Goal: Transaction & Acquisition: Book appointment/travel/reservation

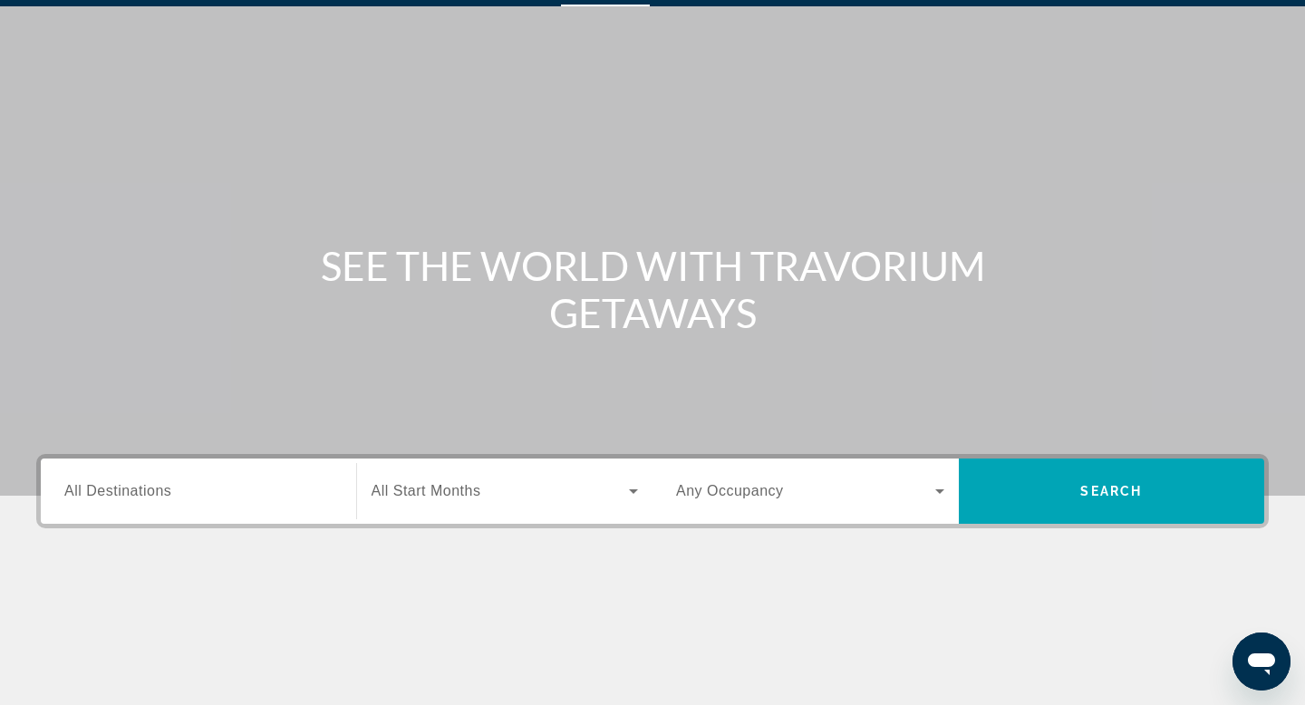
scroll to position [55, 0]
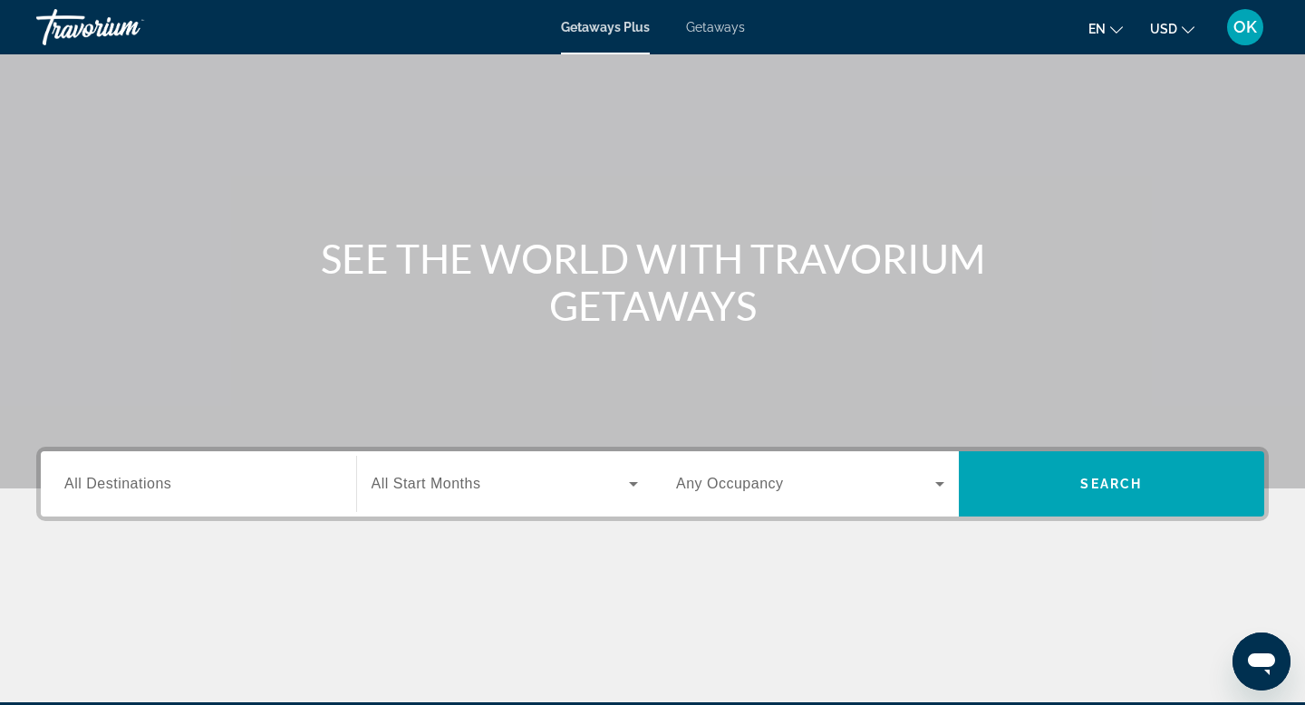
click at [202, 494] on input "Destination All Destinations" at bounding box center [198, 485] width 268 height 22
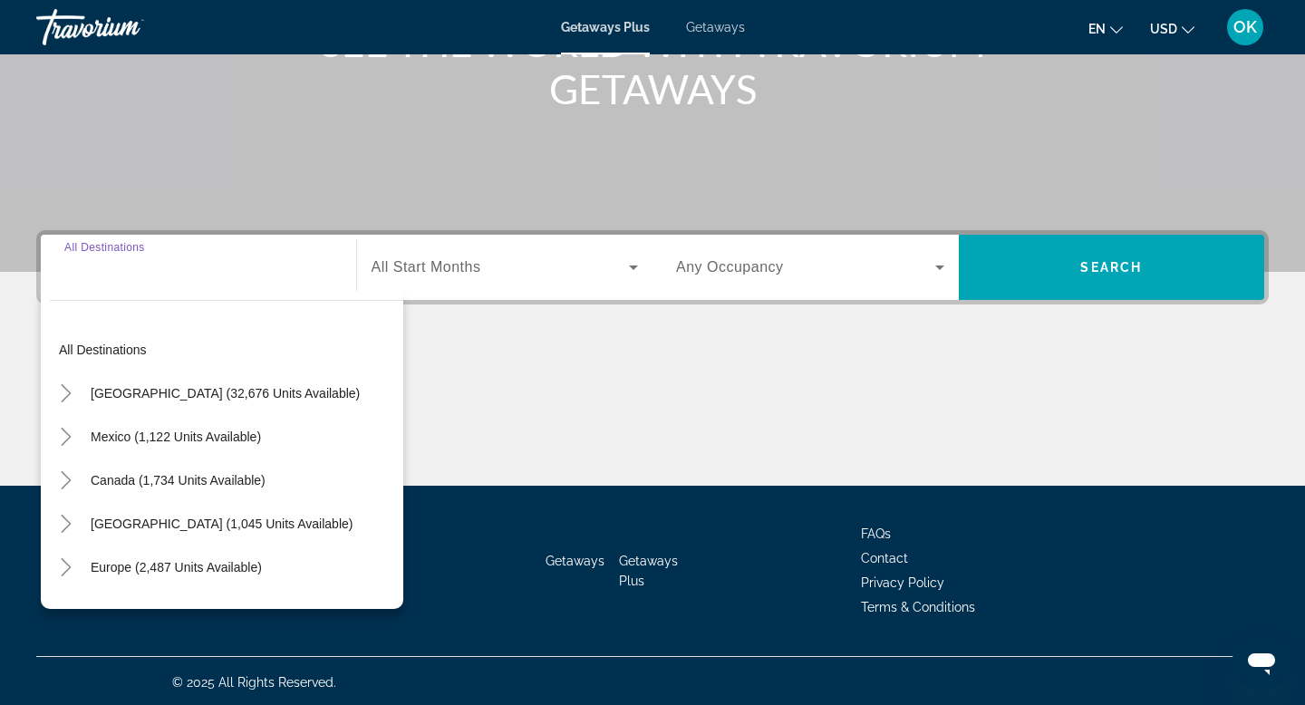
scroll to position [275, 0]
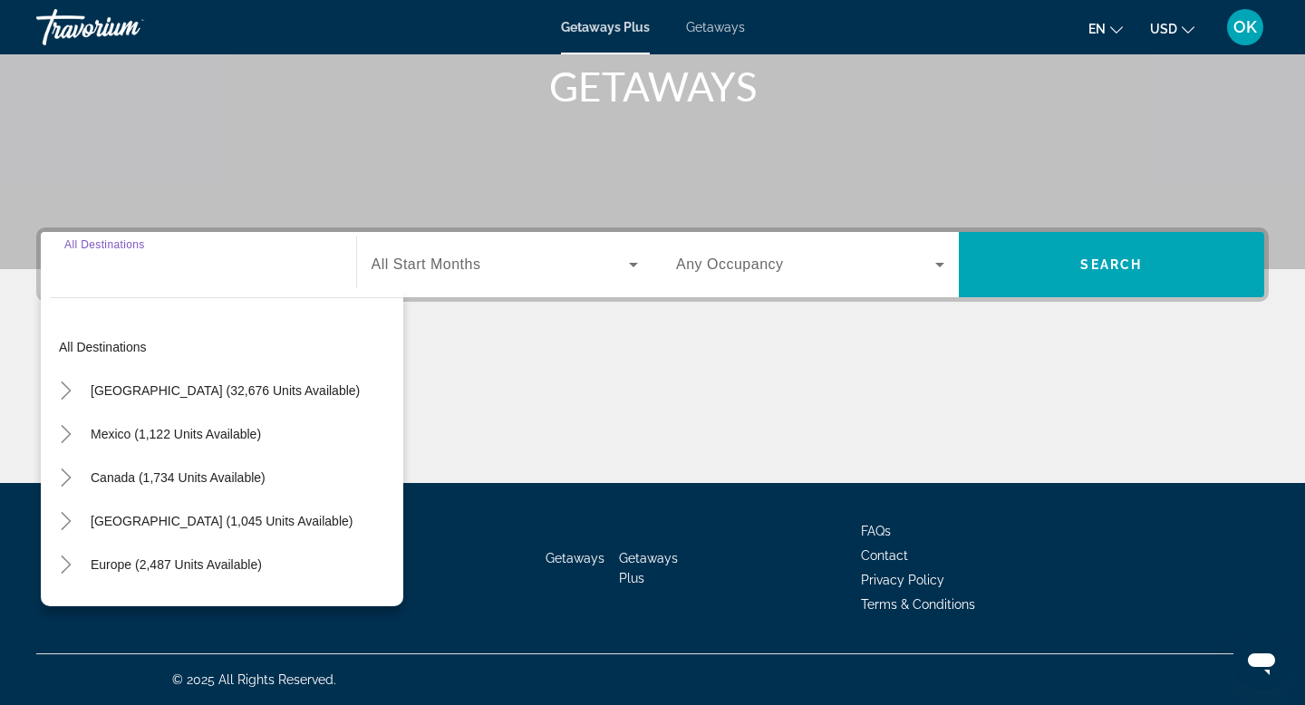
click at [171, 315] on div "All destinations United States (32,676 units available) Mexico (1,122 units ava…" at bounding box center [222, 447] width 363 height 318
click at [159, 263] on span "All Destinations" at bounding box center [117, 264] width 107 height 15
click at [159, 263] on input "Destination All Destinations" at bounding box center [198, 266] width 268 height 22
click at [153, 390] on span "United States (32,676 units available)" at bounding box center [225, 390] width 269 height 15
type input "**********"
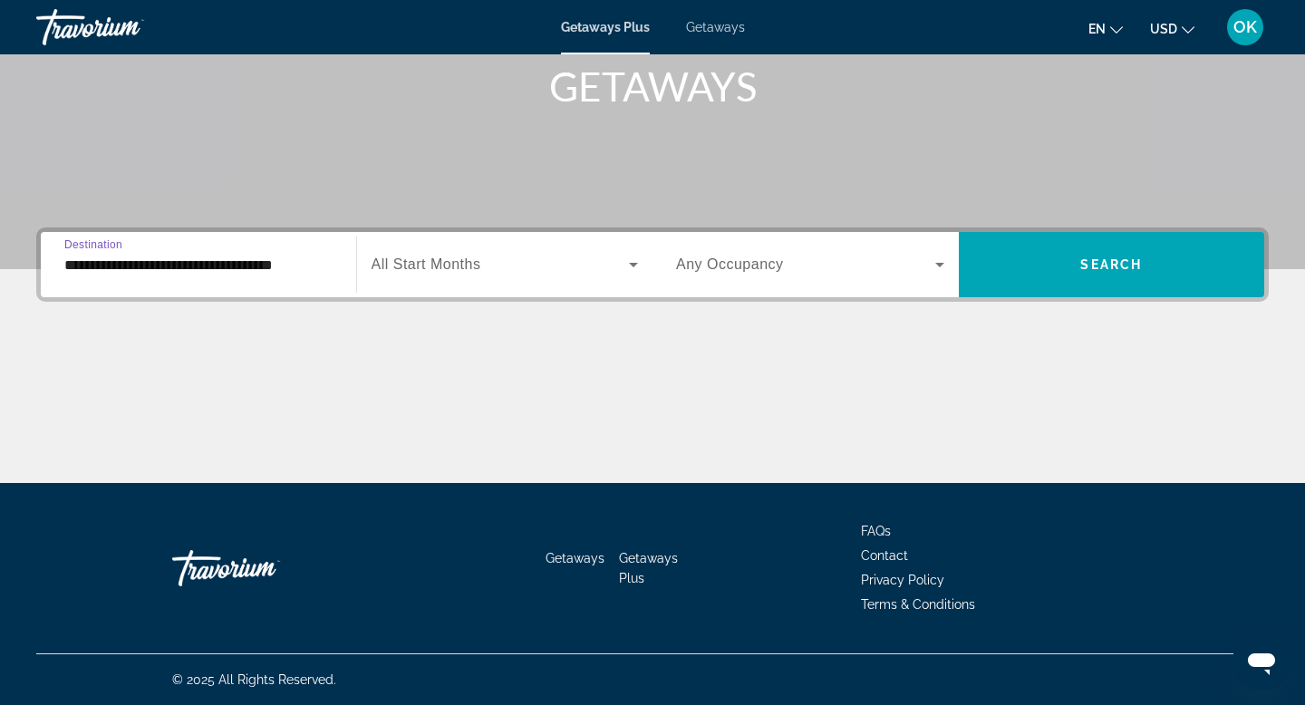
click at [628, 262] on icon "Search widget" at bounding box center [634, 265] width 22 height 22
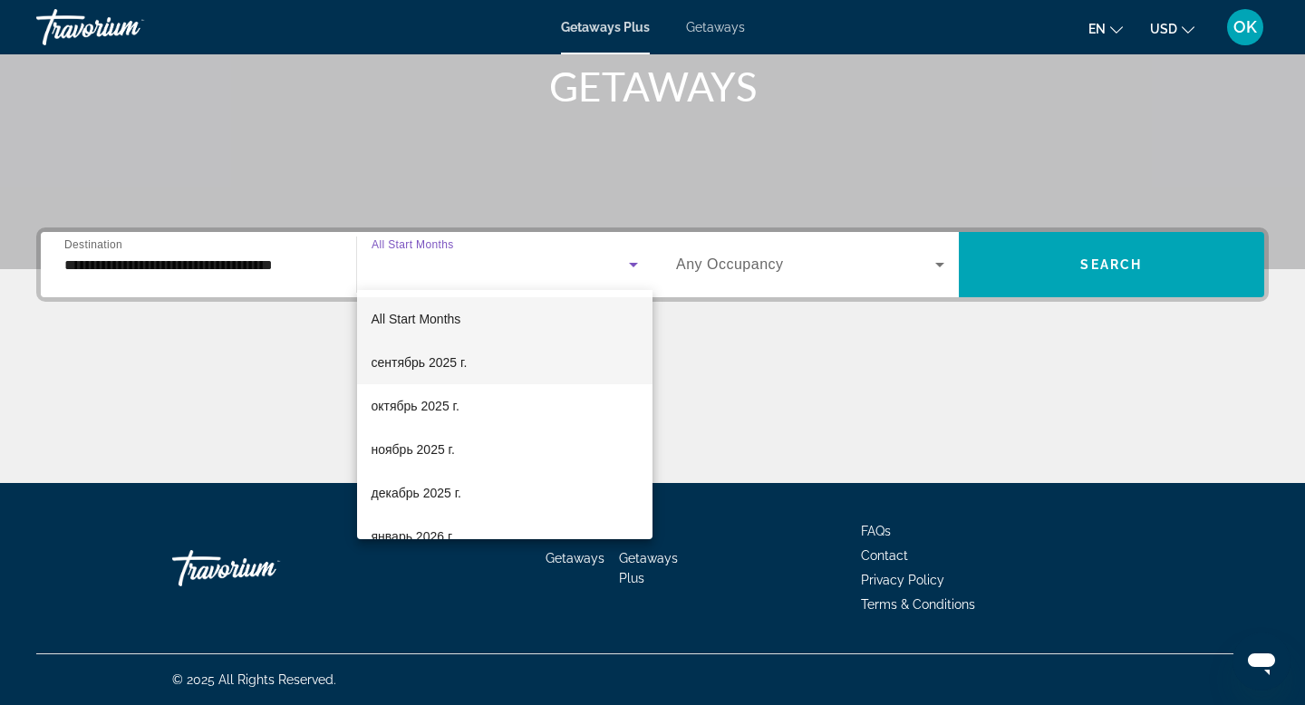
click at [462, 356] on span "сентябрь 2025 г." at bounding box center [420, 363] width 96 height 22
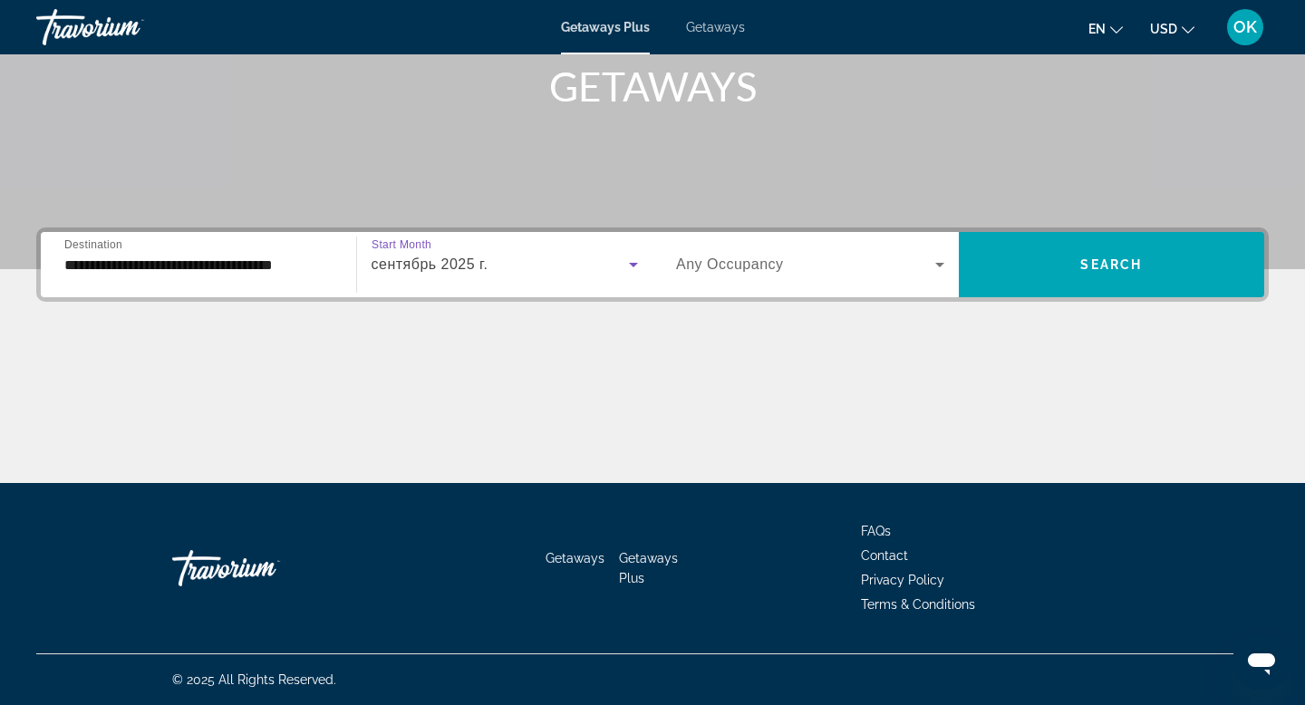
click at [939, 262] on icon "Search widget" at bounding box center [940, 265] width 22 height 22
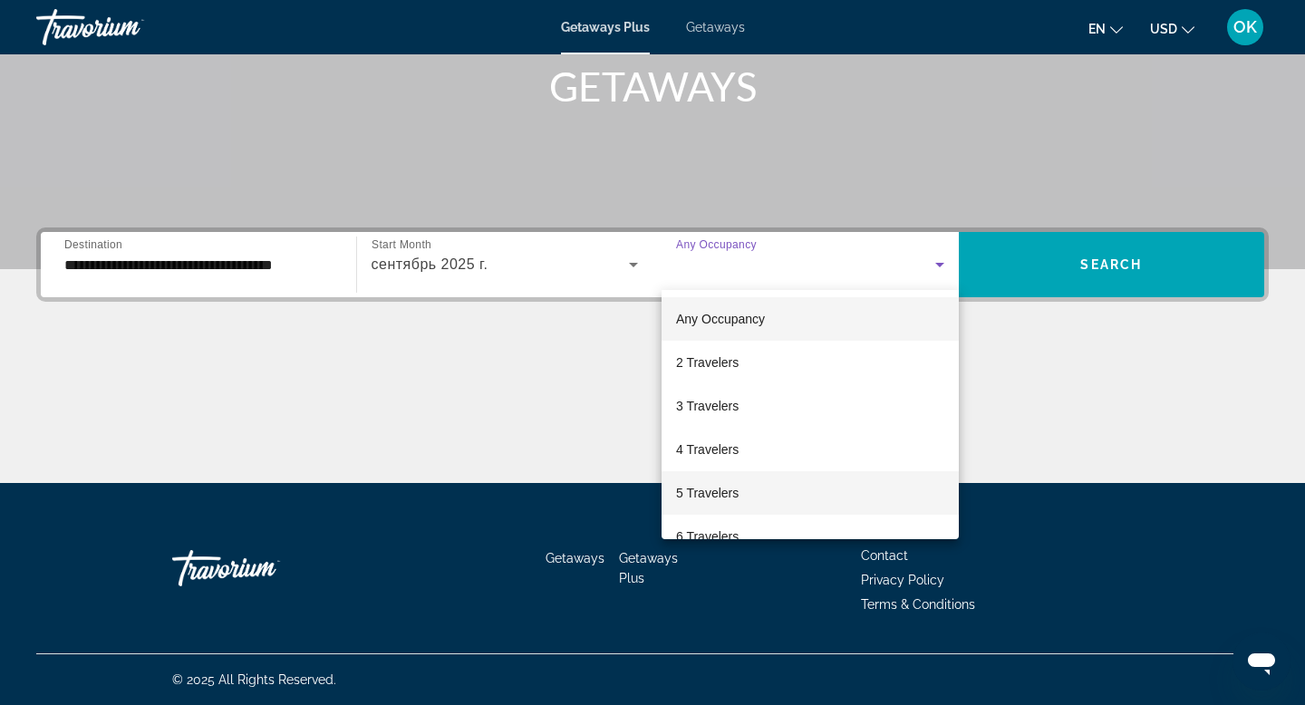
click at [696, 486] on span "5 Travelers" at bounding box center [707, 493] width 63 height 22
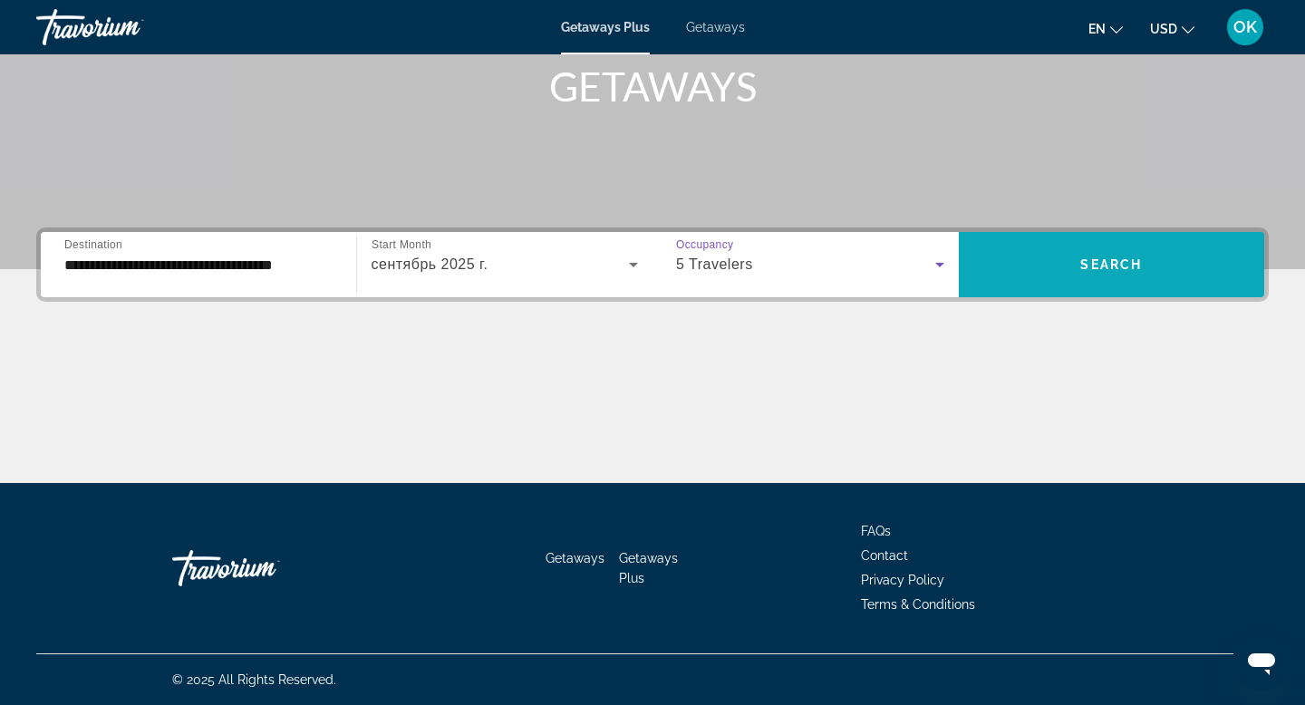
click at [1042, 264] on span "Search widget" at bounding box center [1112, 265] width 306 height 44
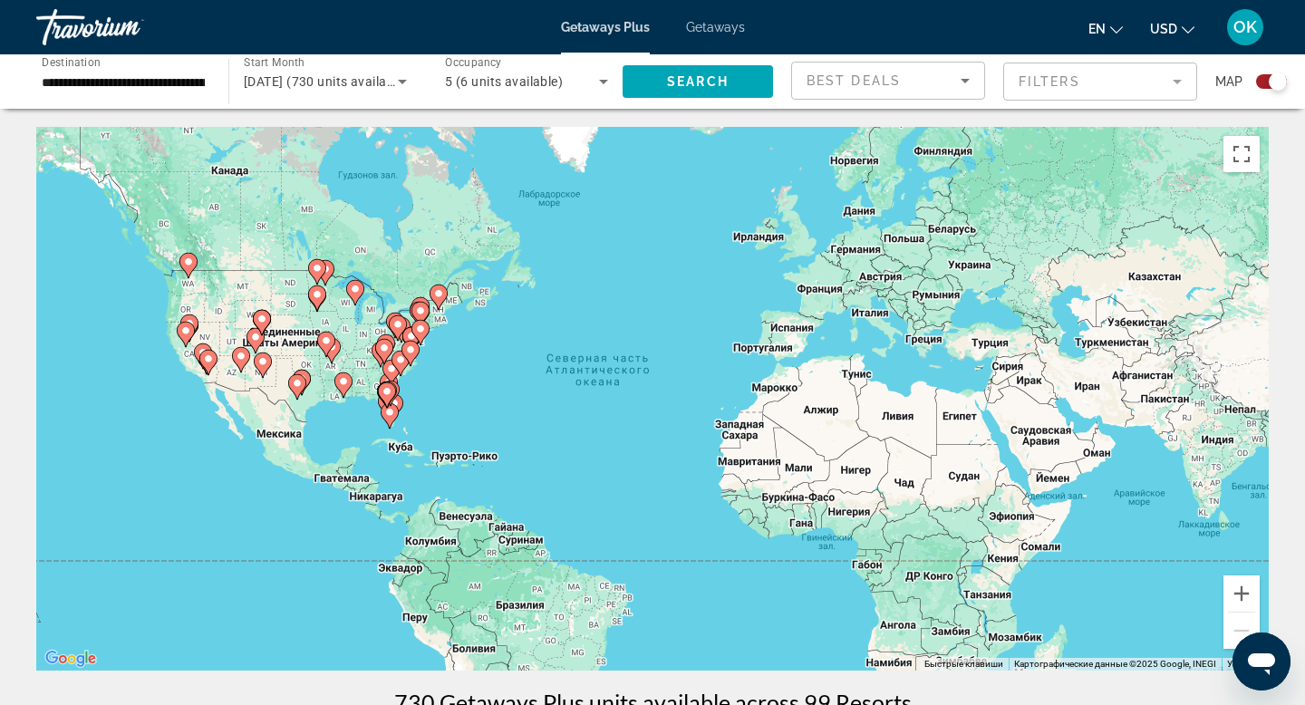
click at [962, 79] on icon "Sort by" at bounding box center [965, 81] width 9 height 5
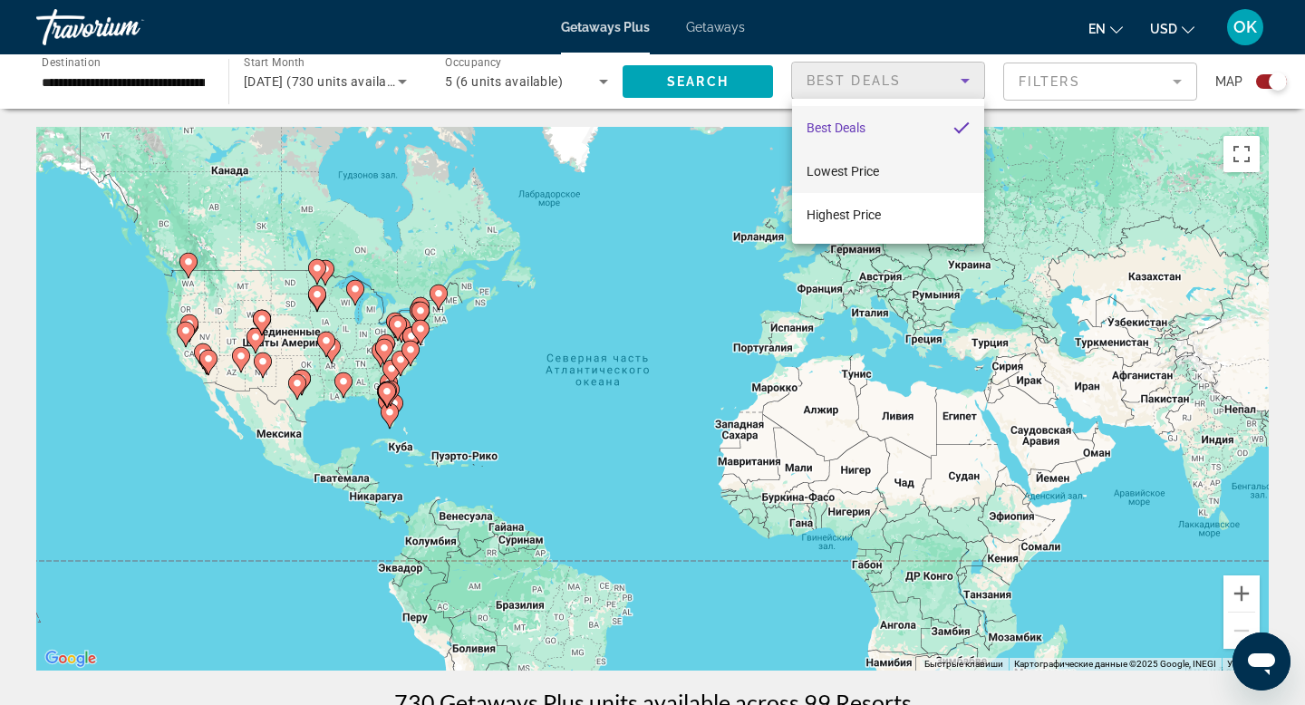
click at [847, 170] on span "Lowest Price" at bounding box center [843, 171] width 73 height 15
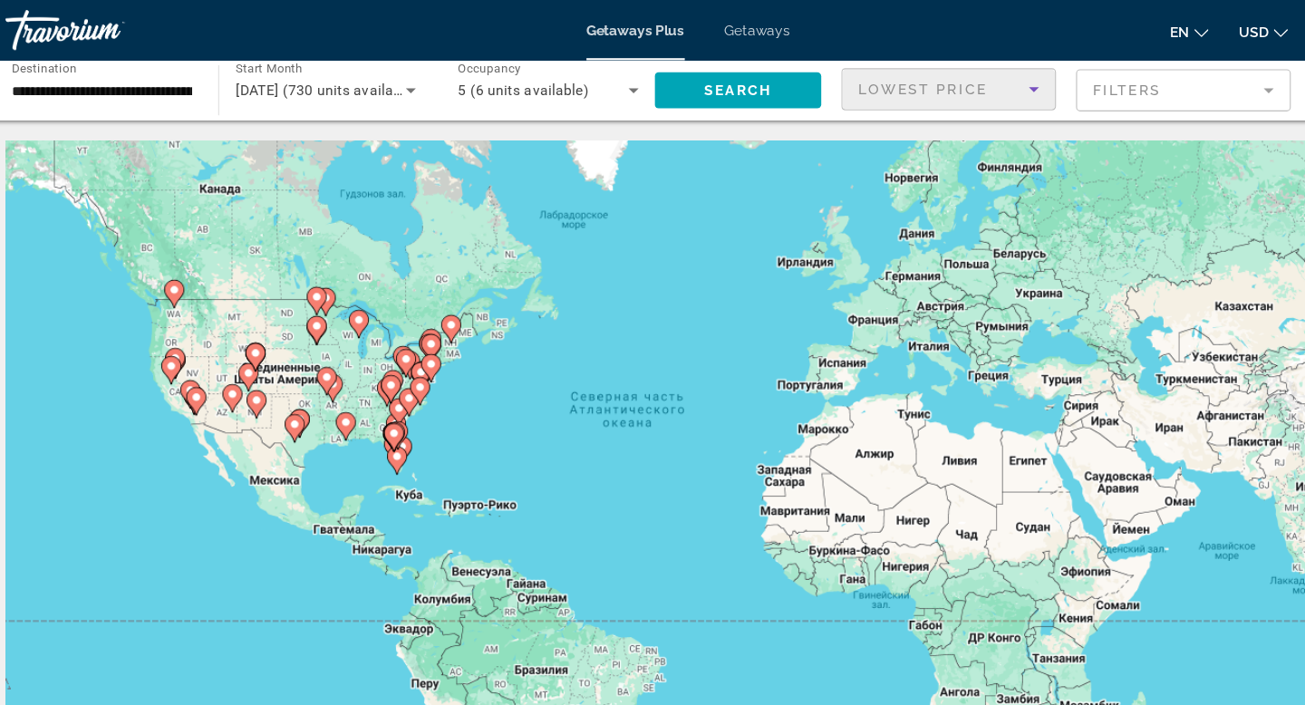
click at [601, 79] on icon "Search widget" at bounding box center [604, 82] width 22 height 22
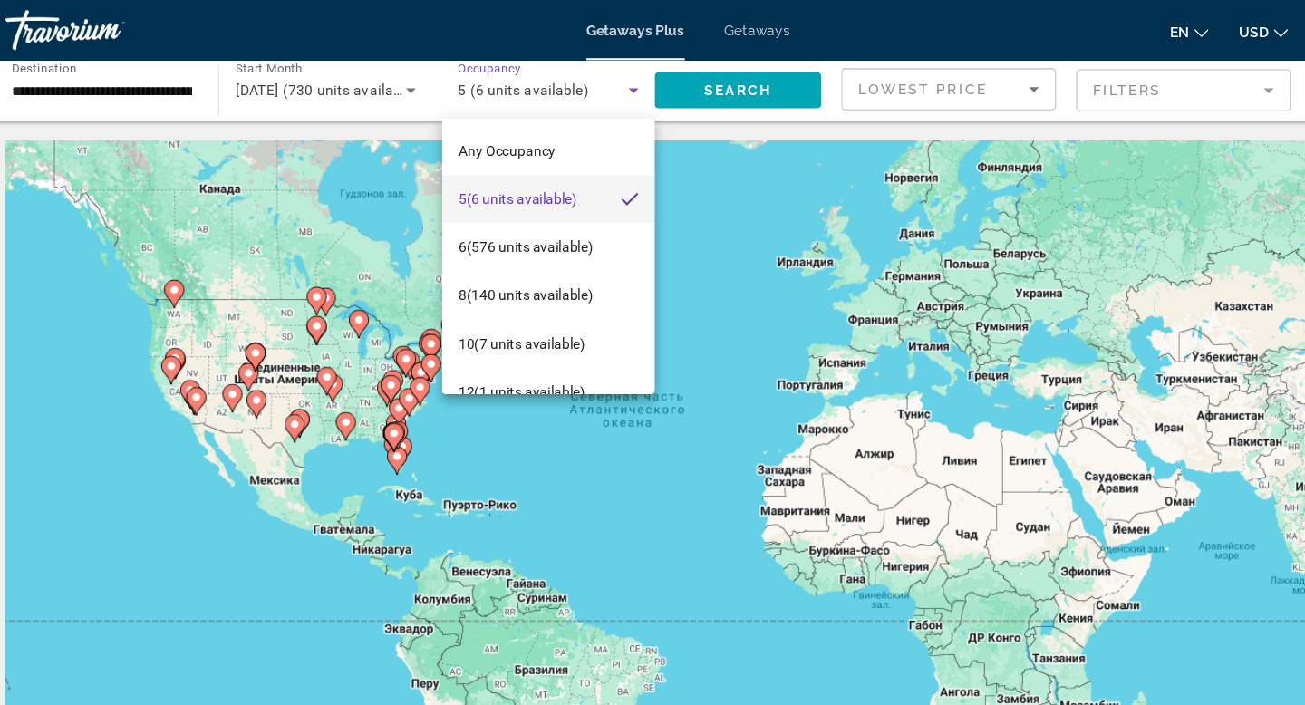
click at [601, 79] on div at bounding box center [652, 352] width 1305 height 705
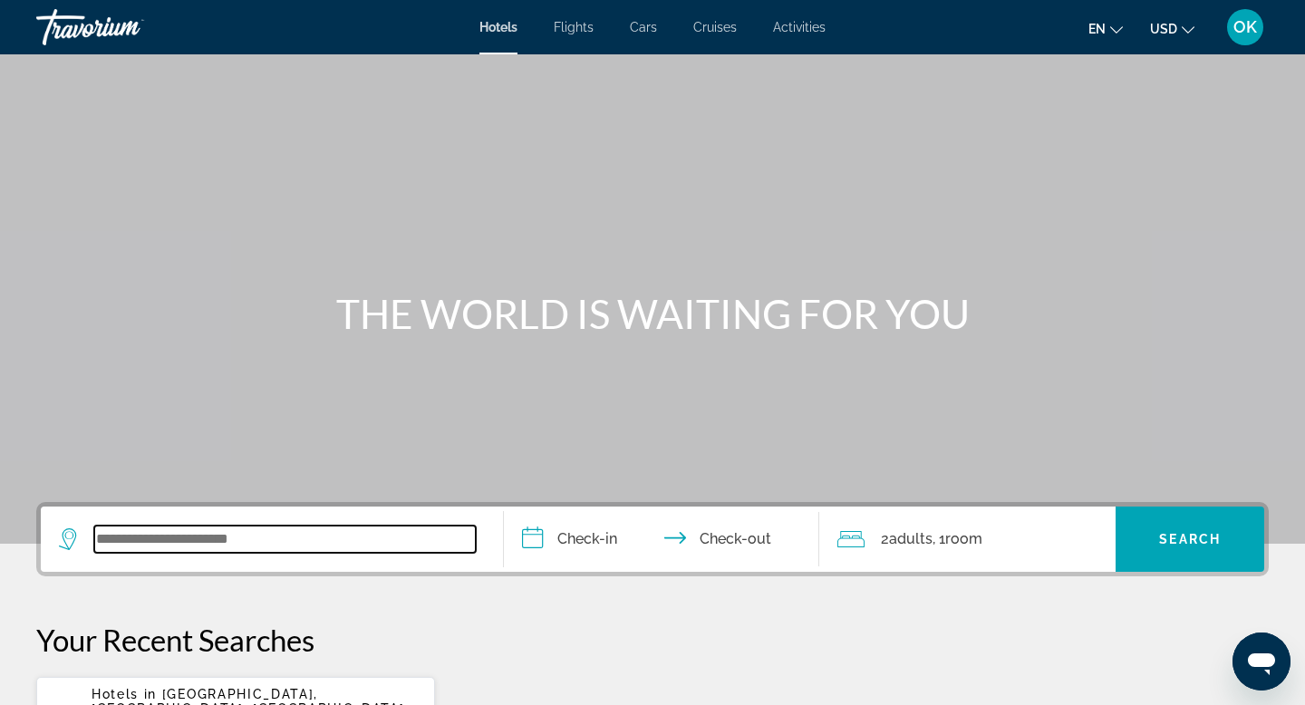
click at [196, 535] on input "Search widget" at bounding box center [285, 539] width 382 height 27
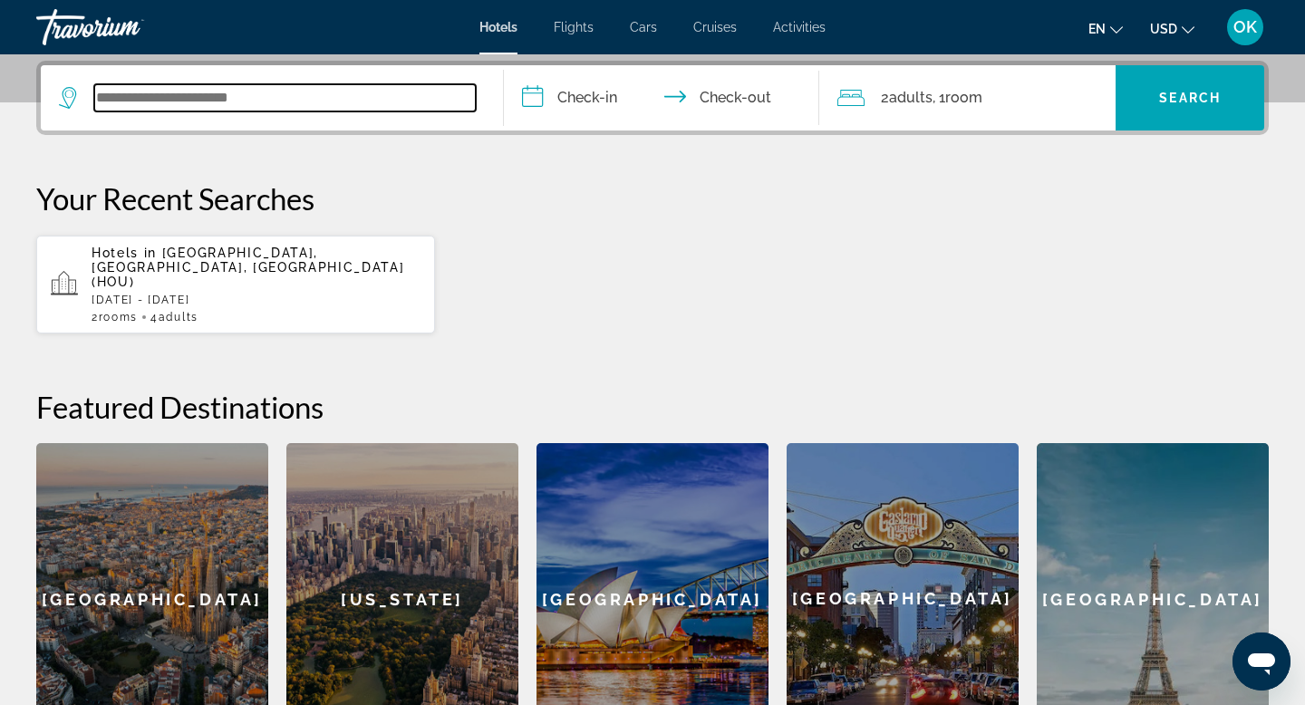
scroll to position [443, 0]
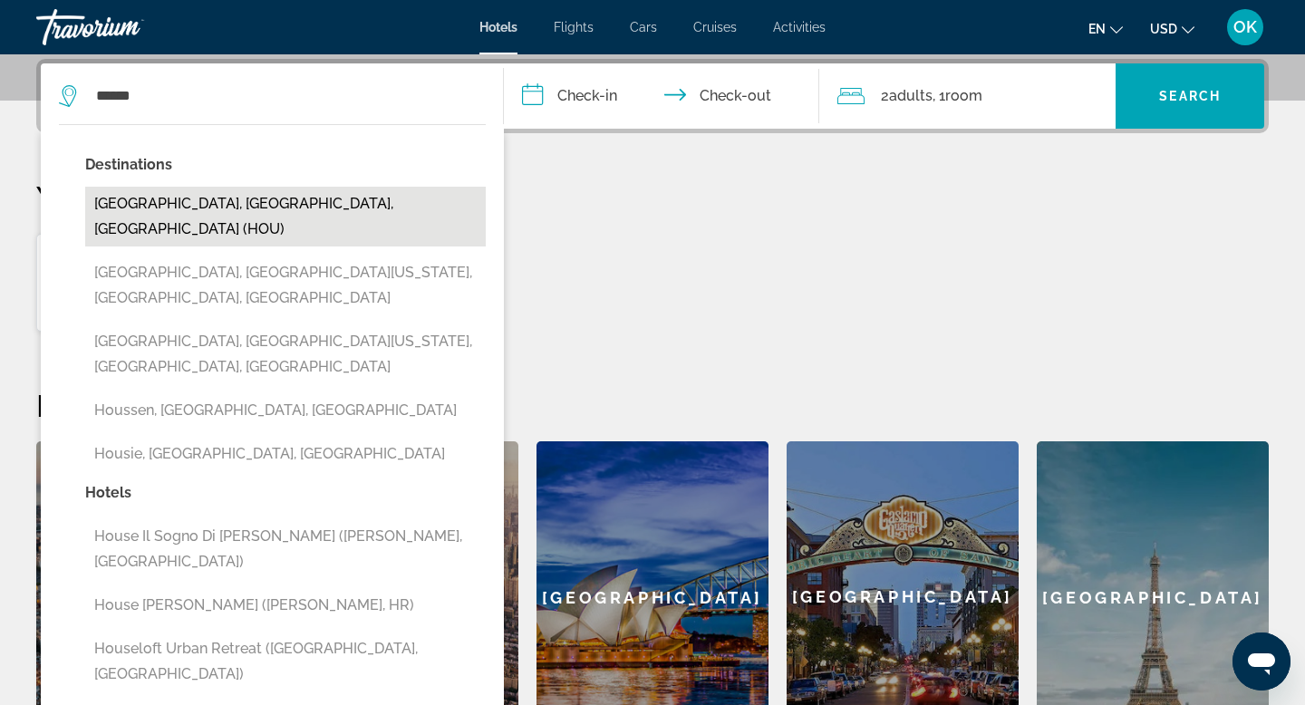
click at [227, 204] on button "[GEOGRAPHIC_DATA], [GEOGRAPHIC_DATA], [GEOGRAPHIC_DATA] (HOU)" at bounding box center [285, 217] width 401 height 60
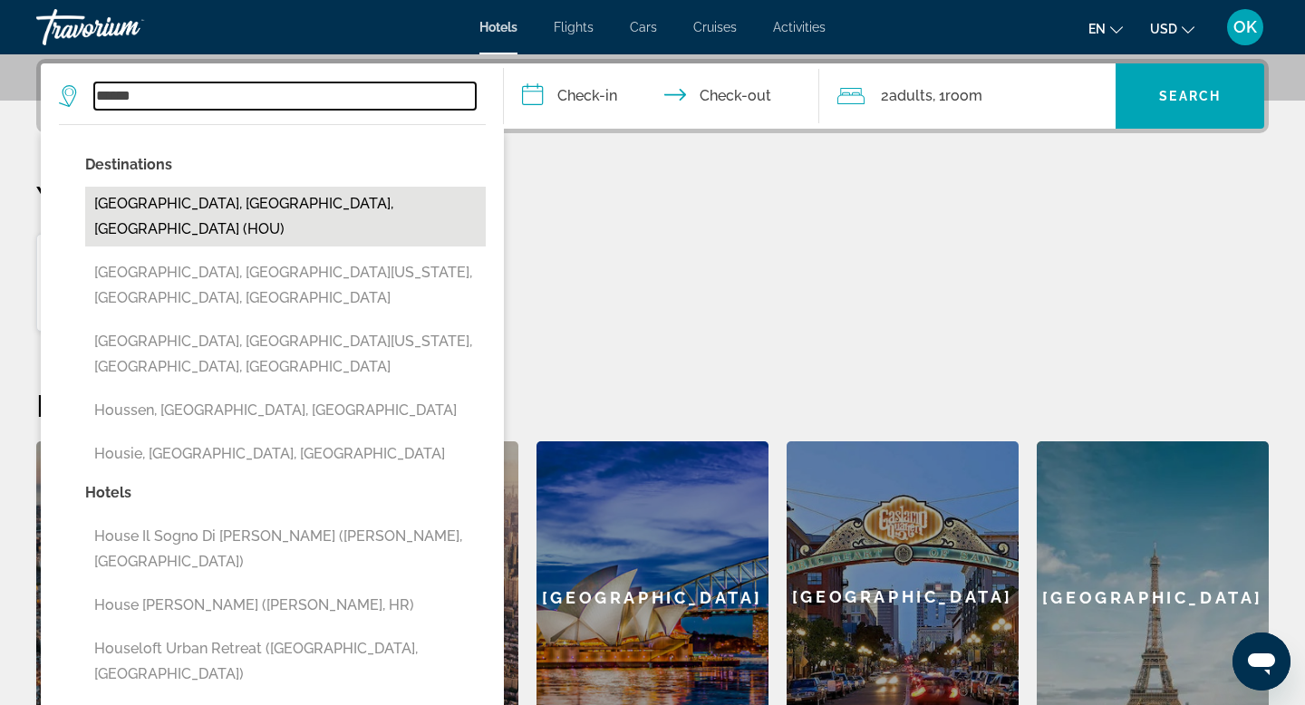
type input "**********"
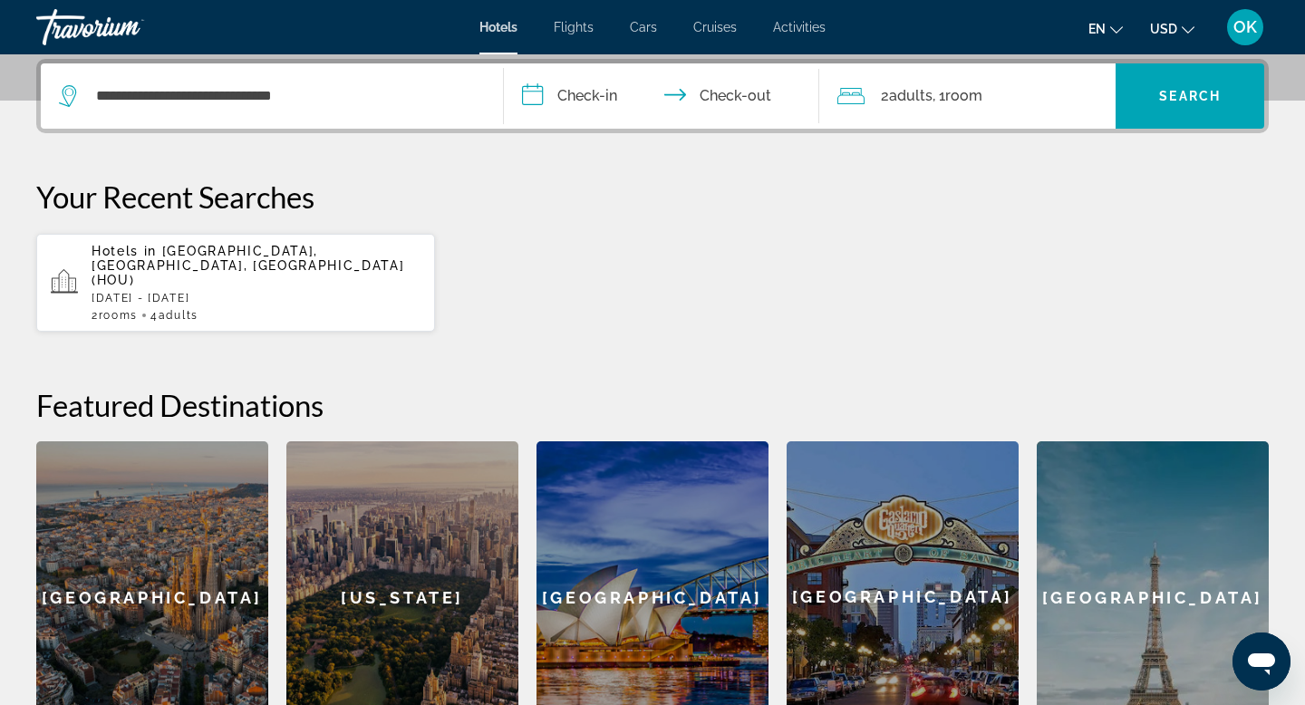
click at [590, 89] on input "**********" at bounding box center [665, 98] width 323 height 71
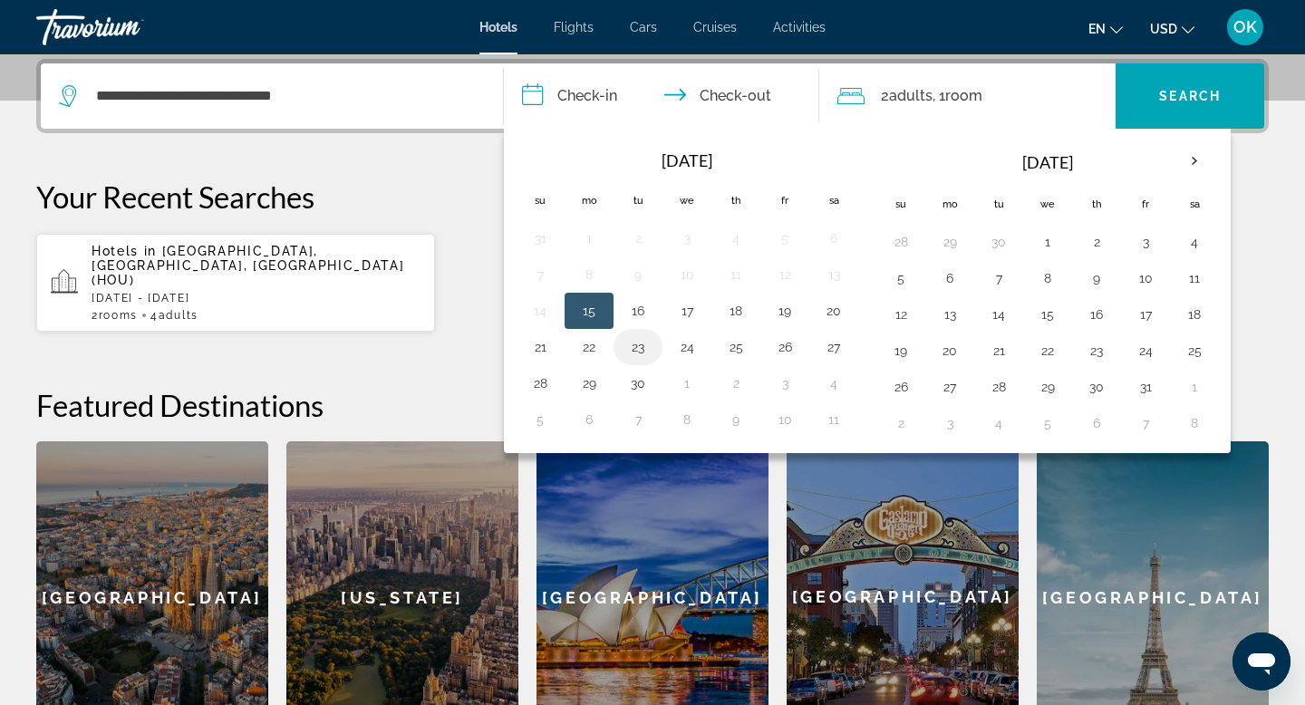
click at [641, 345] on button "23" at bounding box center [638, 346] width 29 height 25
click at [748, 87] on input "**********" at bounding box center [665, 98] width 323 height 71
click at [741, 92] on input "**********" at bounding box center [665, 98] width 323 height 71
click at [783, 339] on button "26" at bounding box center [784, 346] width 29 height 25
type input "**********"
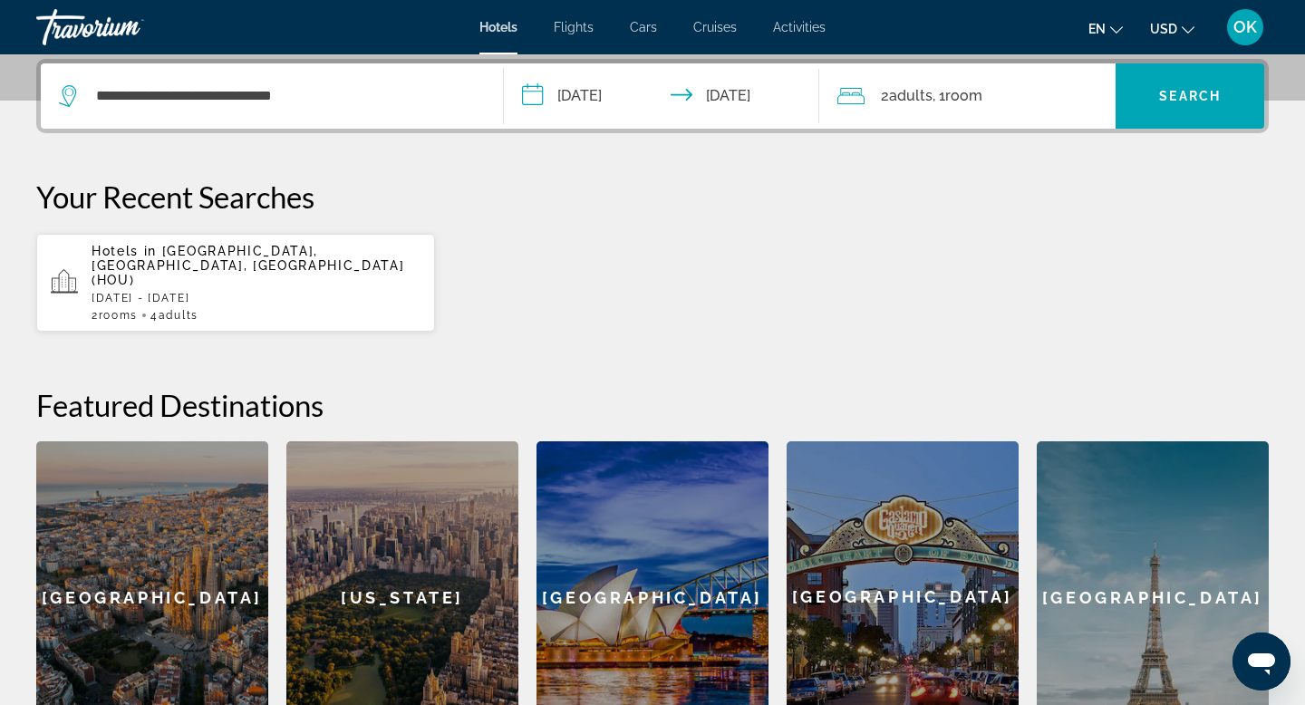
click at [939, 92] on span ", 1 Room rooms" at bounding box center [958, 95] width 50 height 25
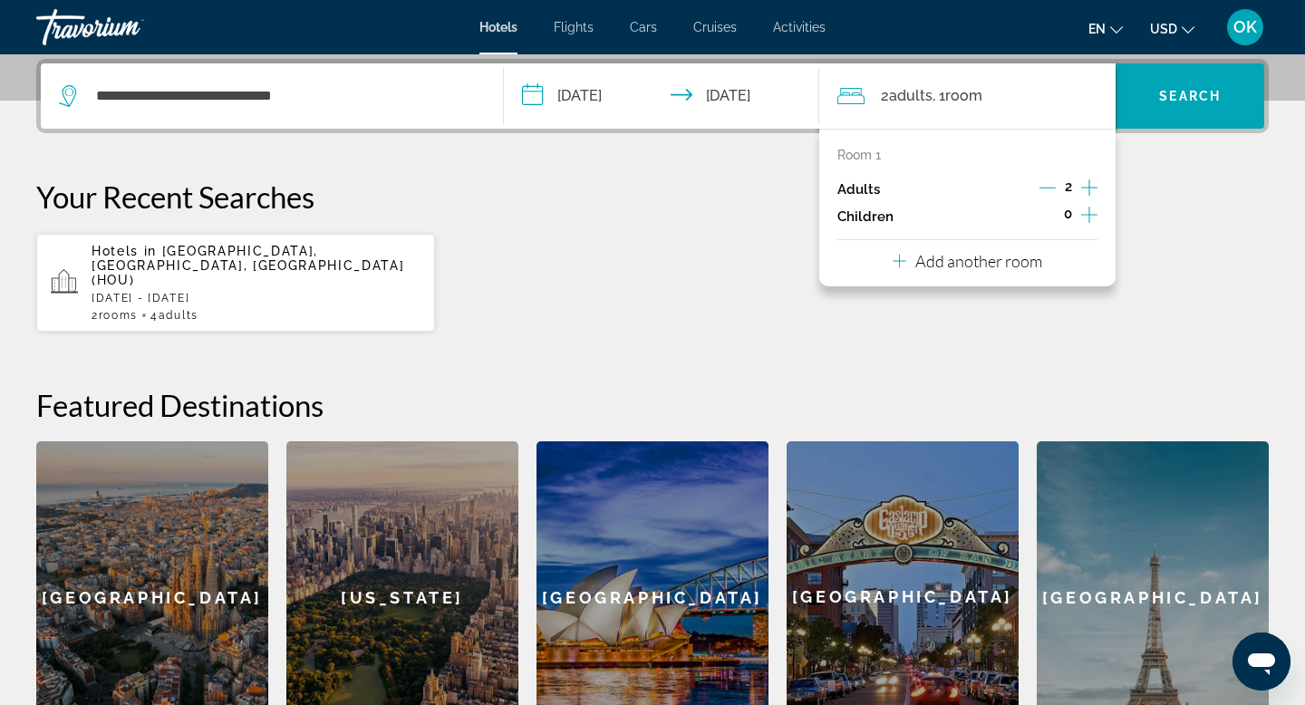
click at [1007, 259] on p "Add another room" at bounding box center [978, 261] width 127 height 20
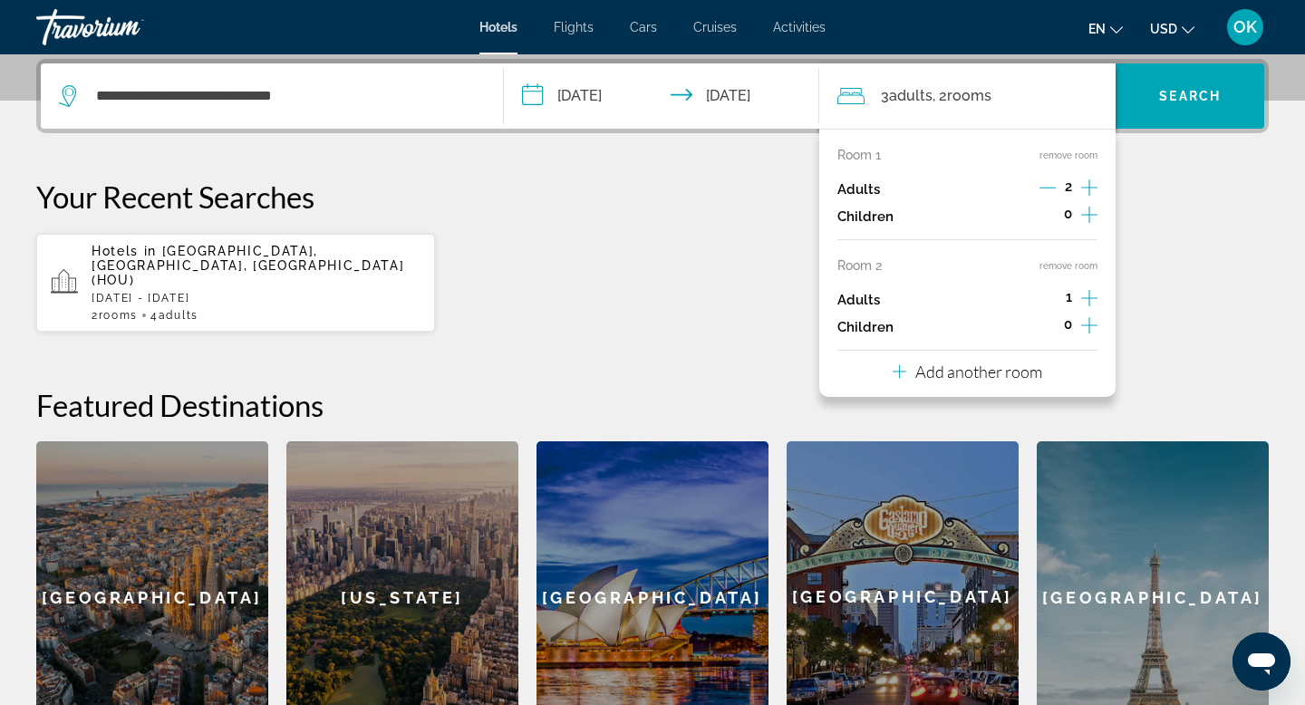
click at [1088, 295] on icon "Increment adults" at bounding box center [1089, 298] width 16 height 22
click at [1051, 295] on icon "Decrement adults" at bounding box center [1048, 298] width 16 height 16
click at [1091, 321] on icon "Increment children" at bounding box center [1089, 326] width 16 height 22
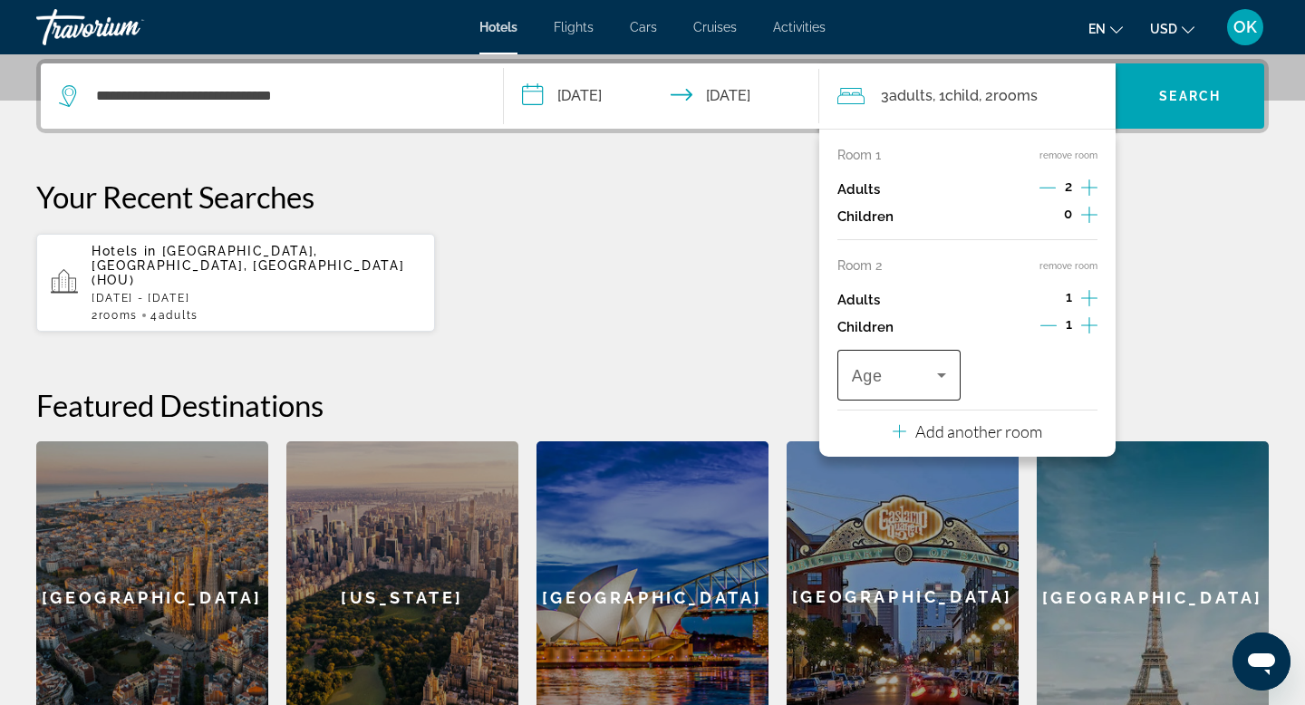
click at [940, 374] on icon "Travelers: 3 adults, 1 child" at bounding box center [941, 375] width 9 height 5
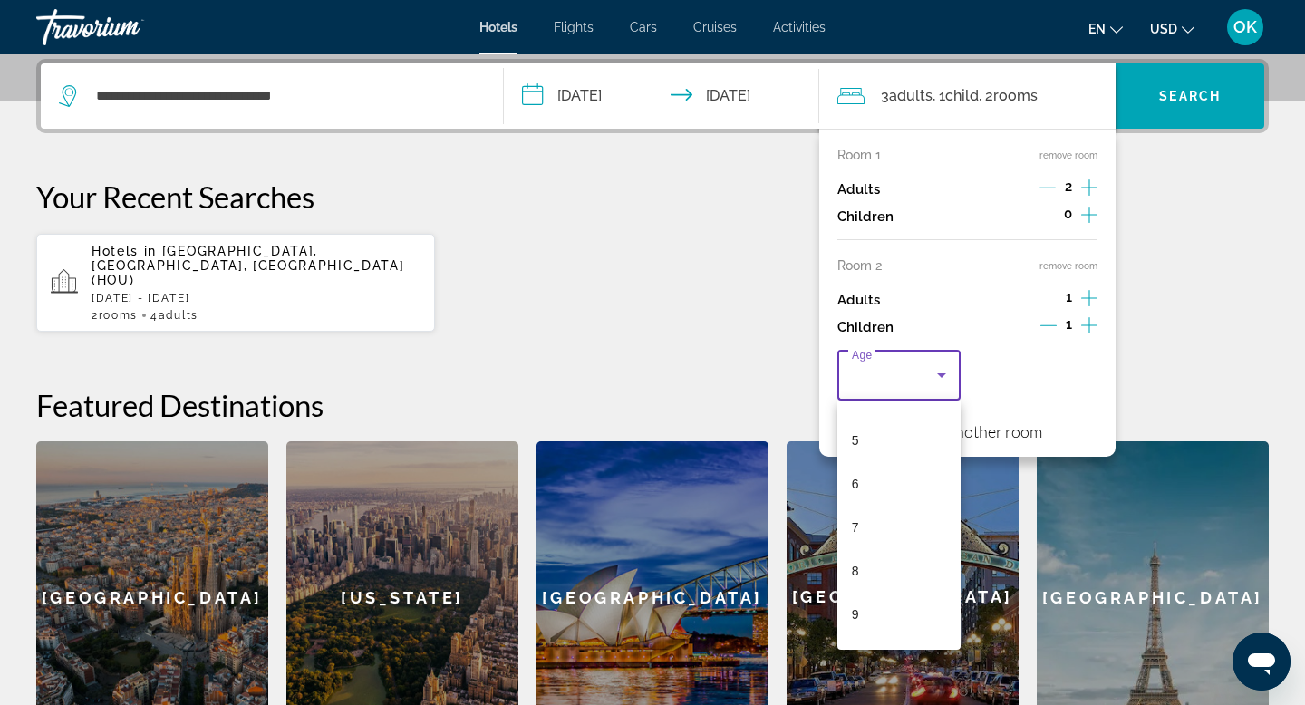
scroll to position [212, 0]
click at [857, 605] on span "9" at bounding box center [855, 609] width 7 height 22
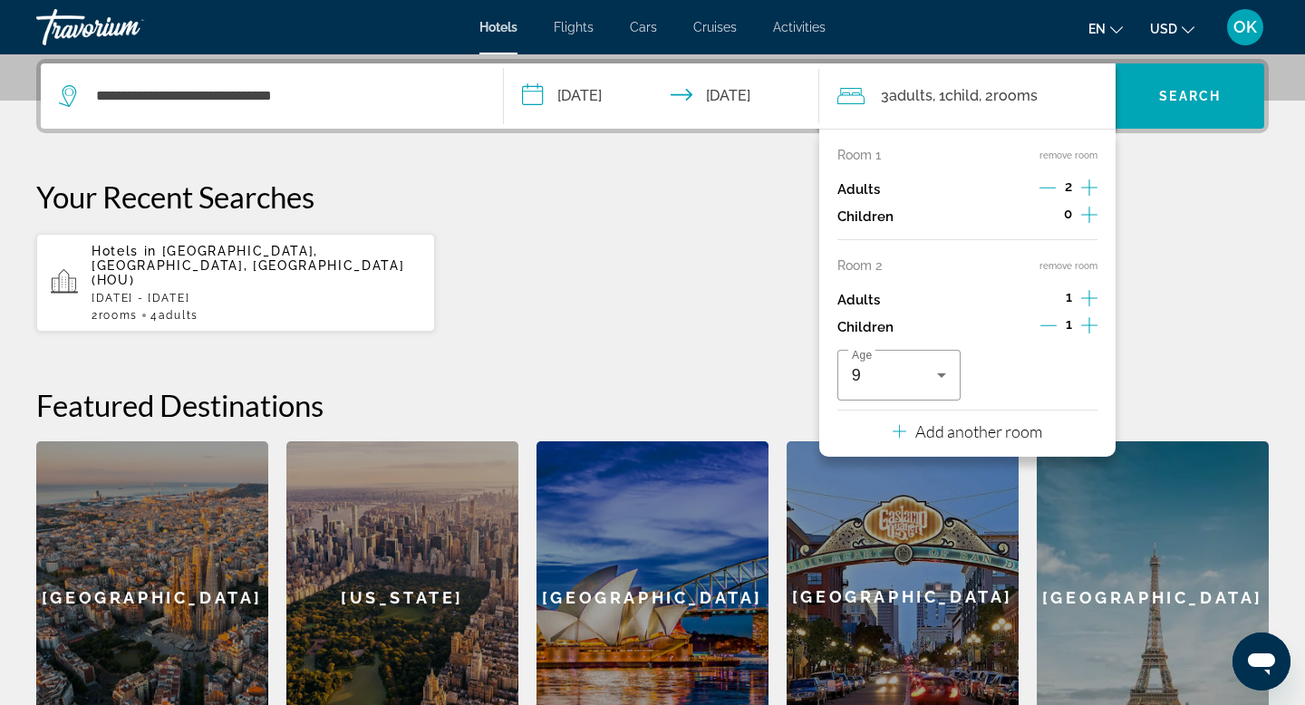
click at [1088, 293] on icon "Increment adults" at bounding box center [1089, 298] width 16 height 22
click at [1180, 92] on span "Search" at bounding box center [1190, 96] width 62 height 15
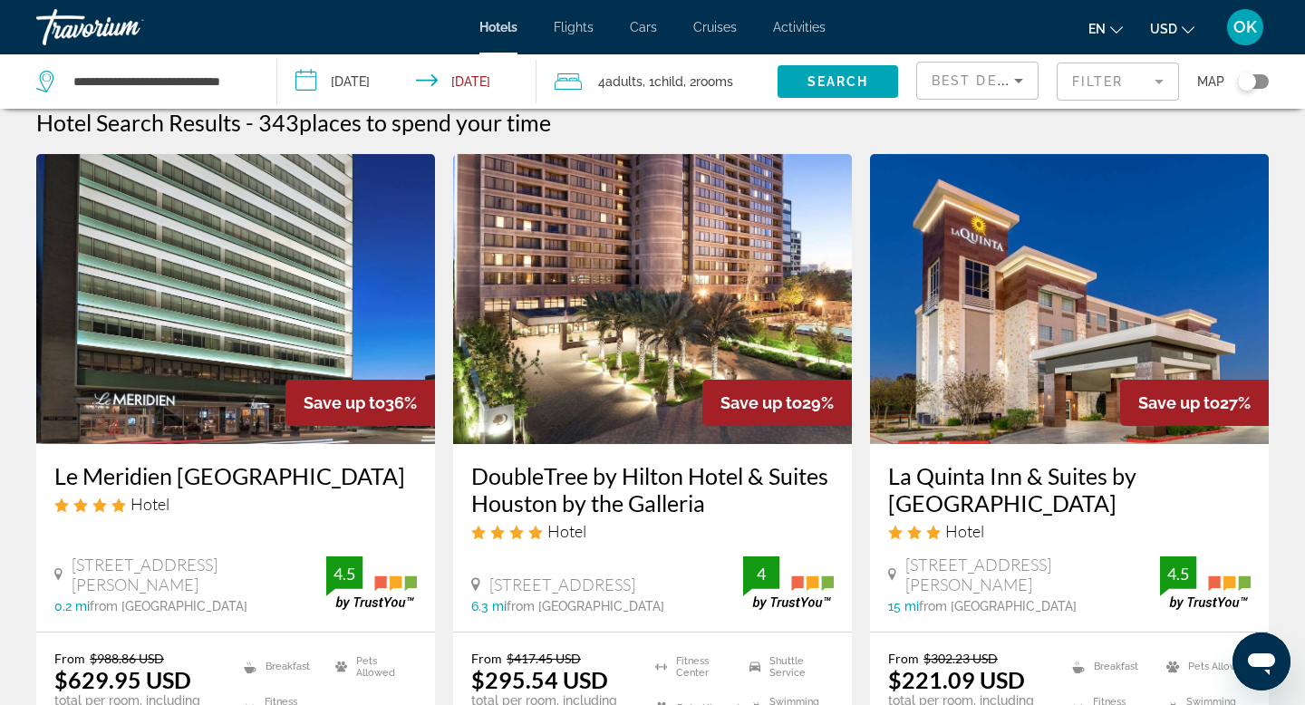
scroll to position [2, 0]
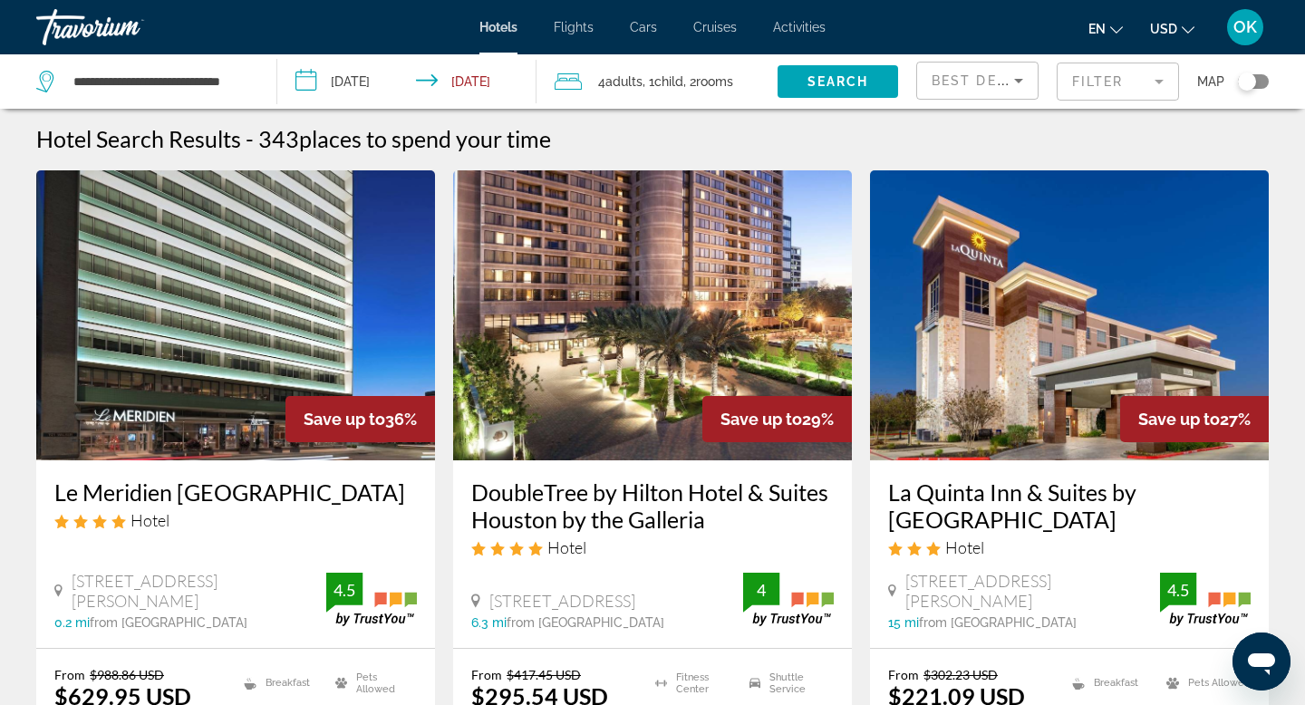
click at [675, 276] on img "Main content" at bounding box center [652, 315] width 399 height 290
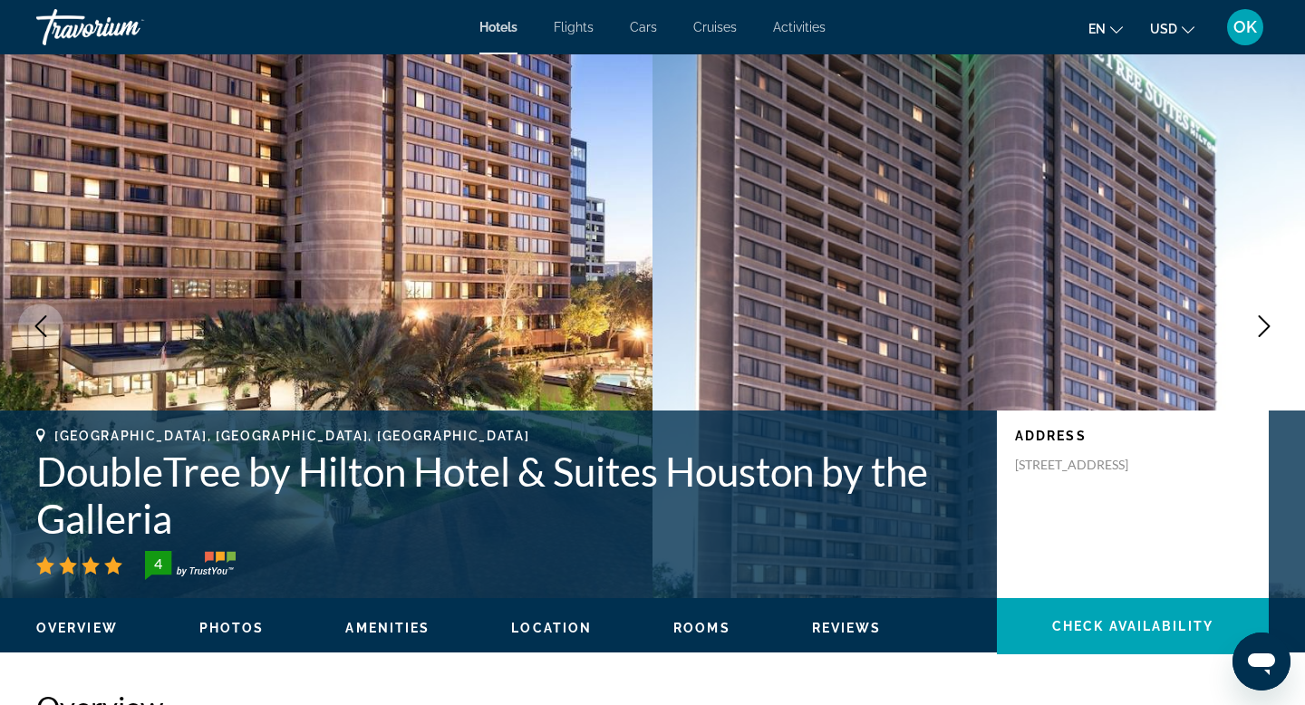
click at [1264, 322] on icon "Next image" at bounding box center [1265, 326] width 12 height 22
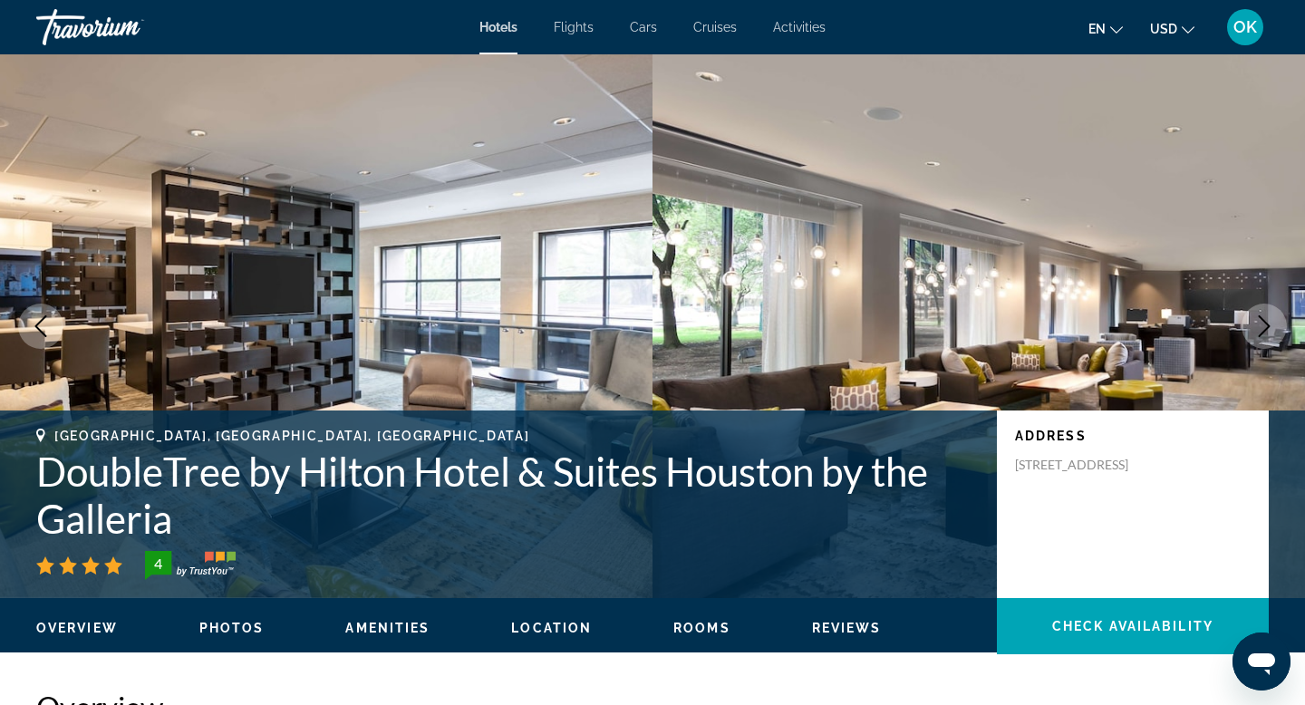
click at [1264, 322] on icon "Next image" at bounding box center [1265, 326] width 12 height 22
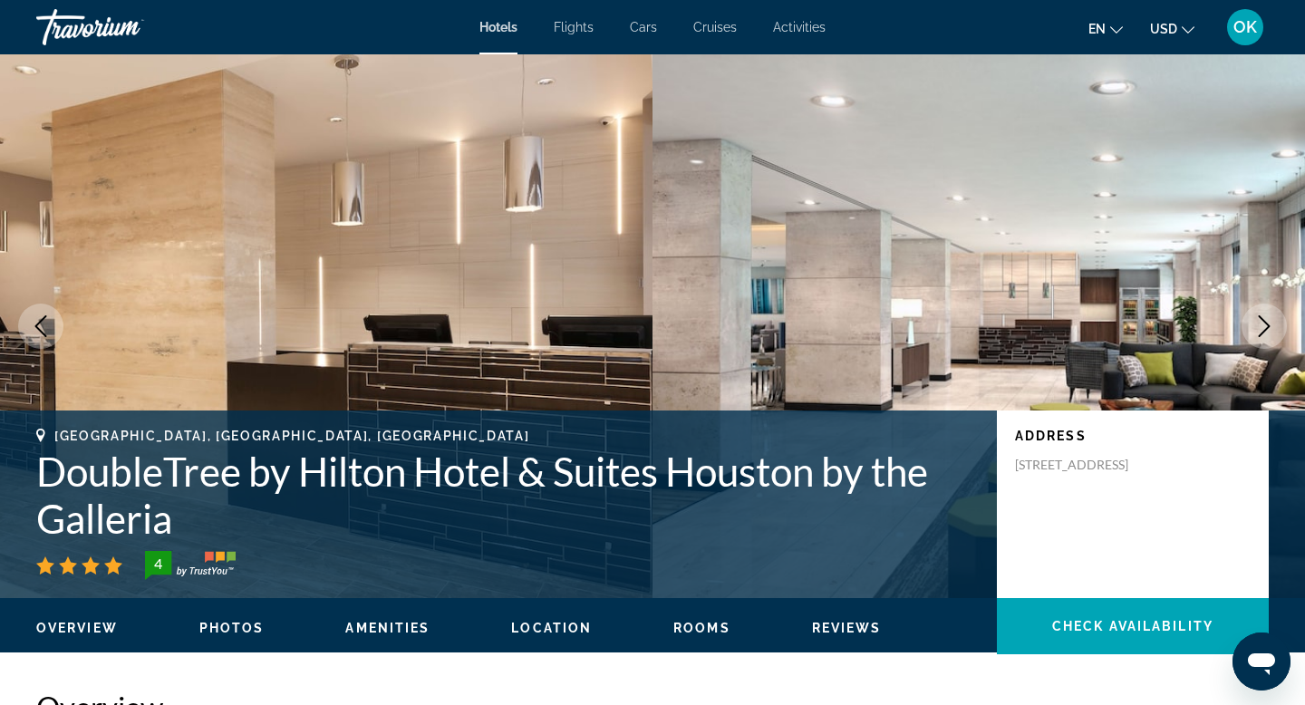
click at [1264, 322] on icon "Next image" at bounding box center [1265, 326] width 12 height 22
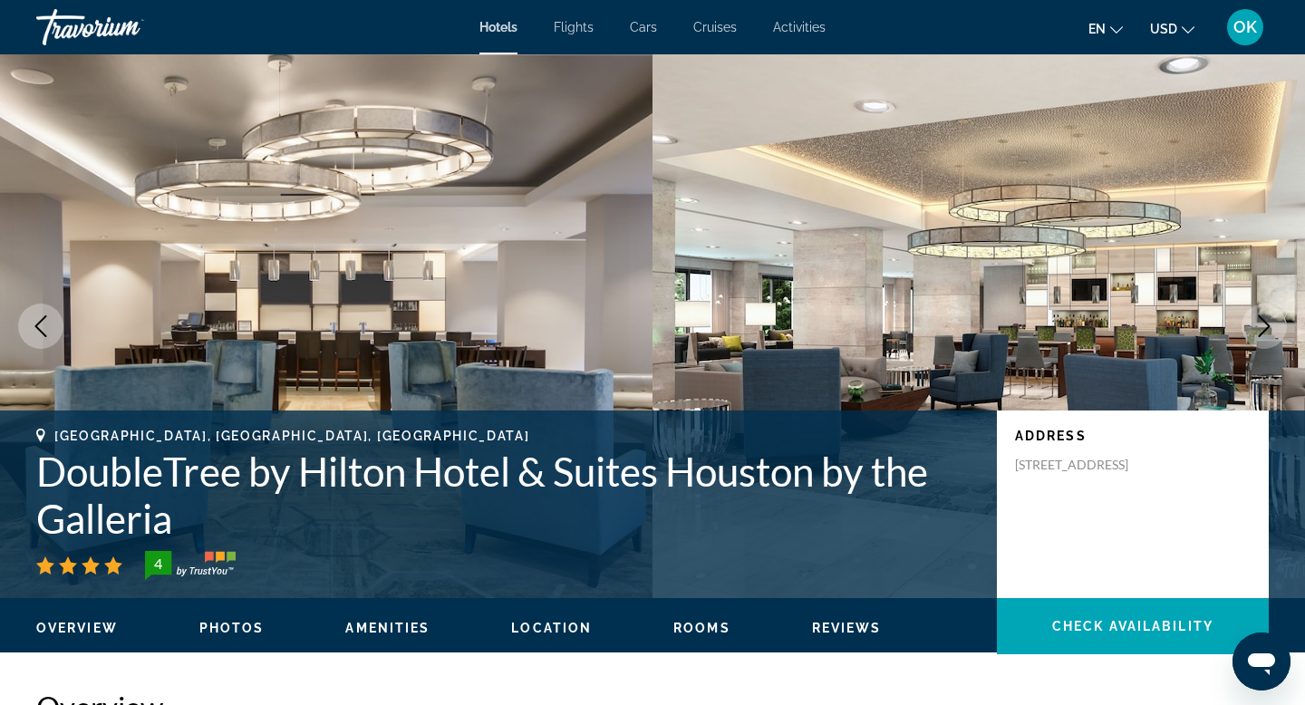
click at [1264, 322] on icon "Next image" at bounding box center [1265, 326] width 12 height 22
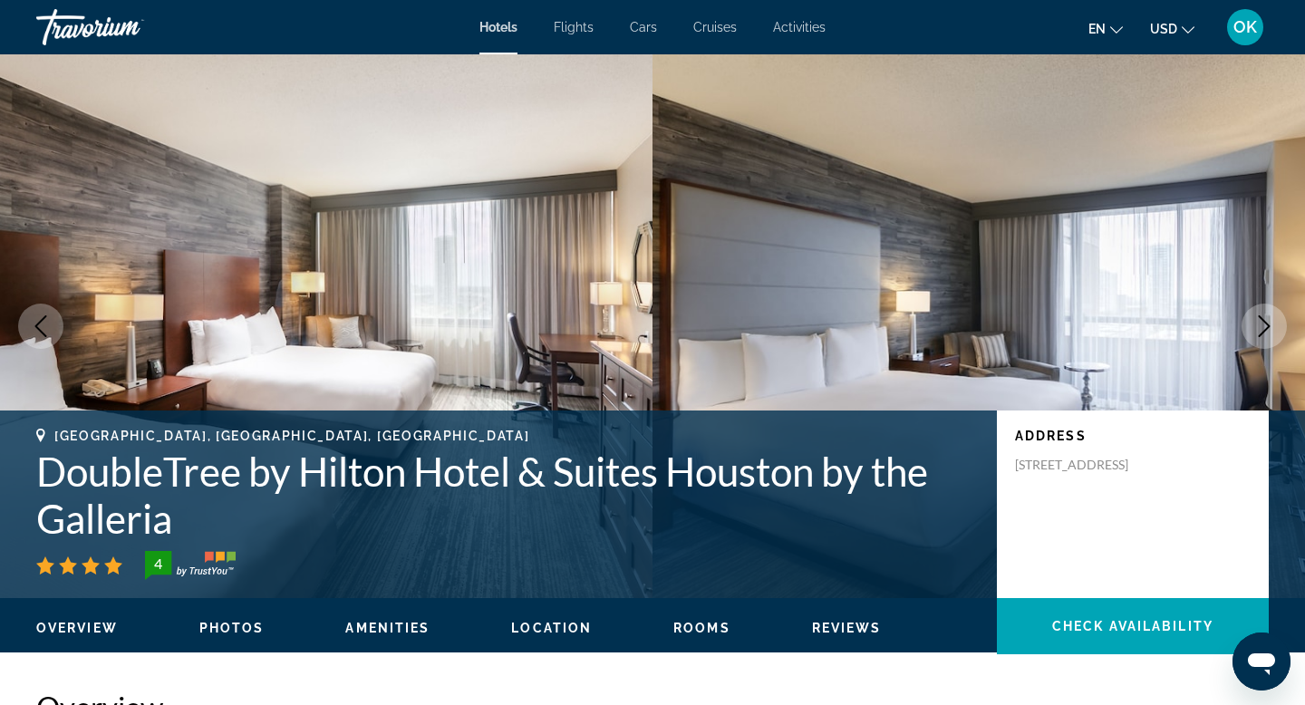
click at [1264, 322] on icon "Next image" at bounding box center [1265, 326] width 12 height 22
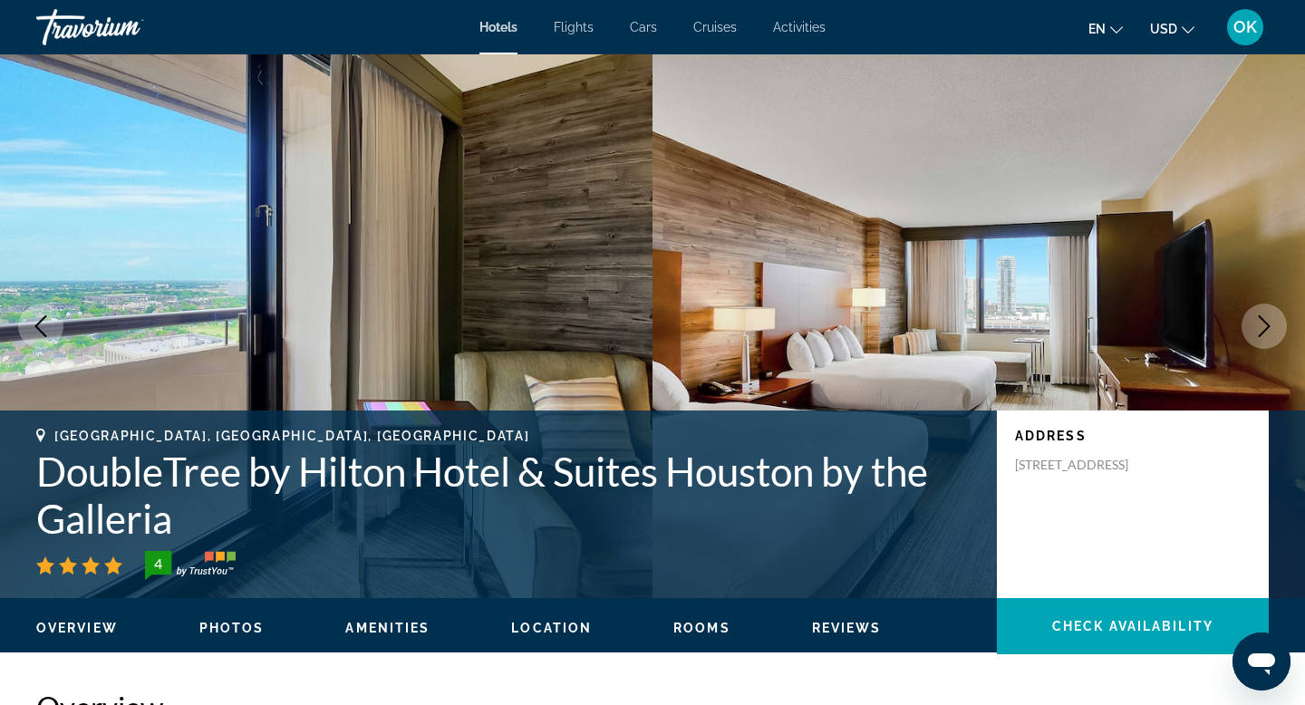
click at [1264, 322] on icon "Next image" at bounding box center [1265, 326] width 12 height 22
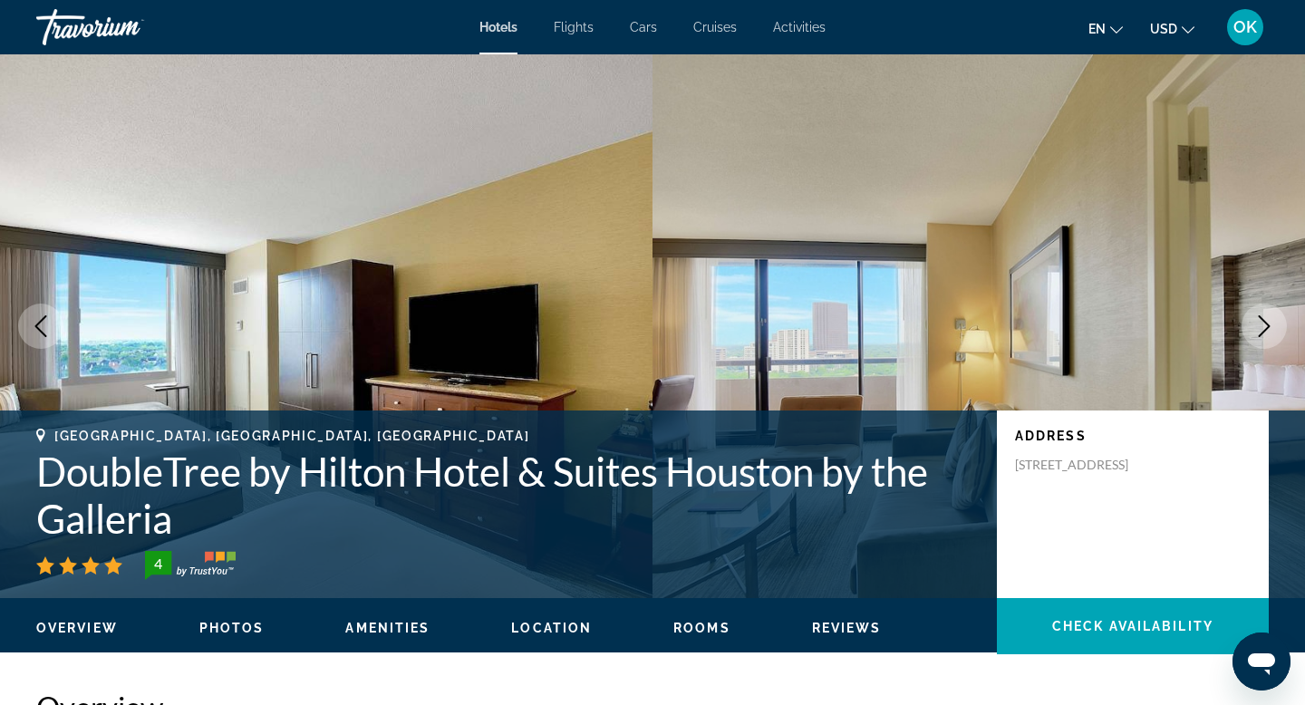
click at [1264, 322] on icon "Next image" at bounding box center [1265, 326] width 12 height 22
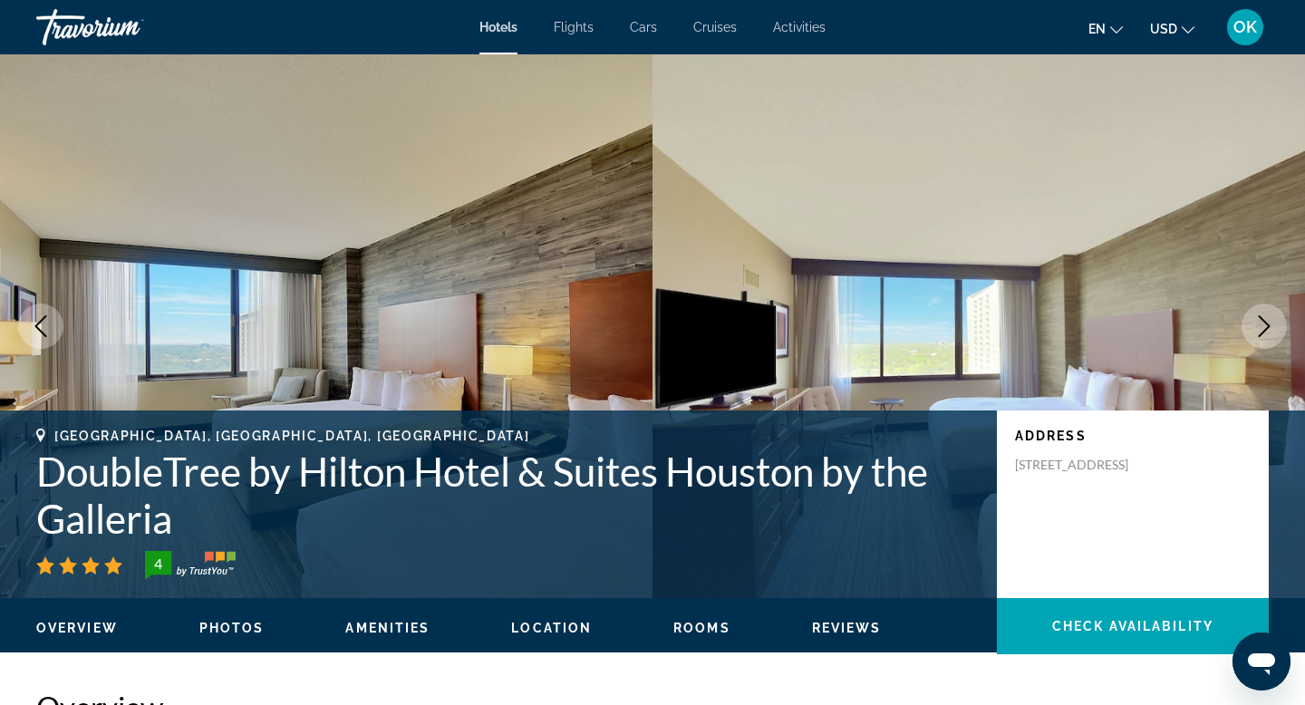
click at [1264, 322] on icon "Next image" at bounding box center [1265, 326] width 12 height 22
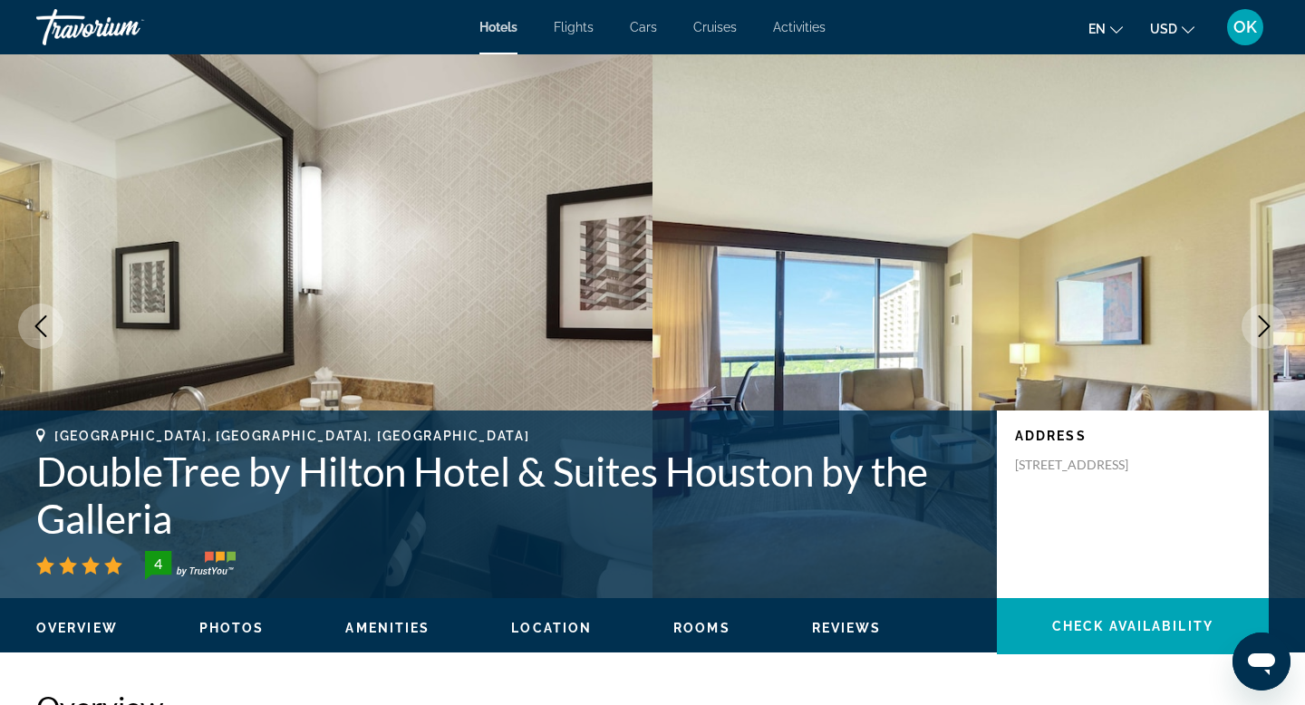
click at [1264, 322] on icon "Next image" at bounding box center [1265, 326] width 12 height 22
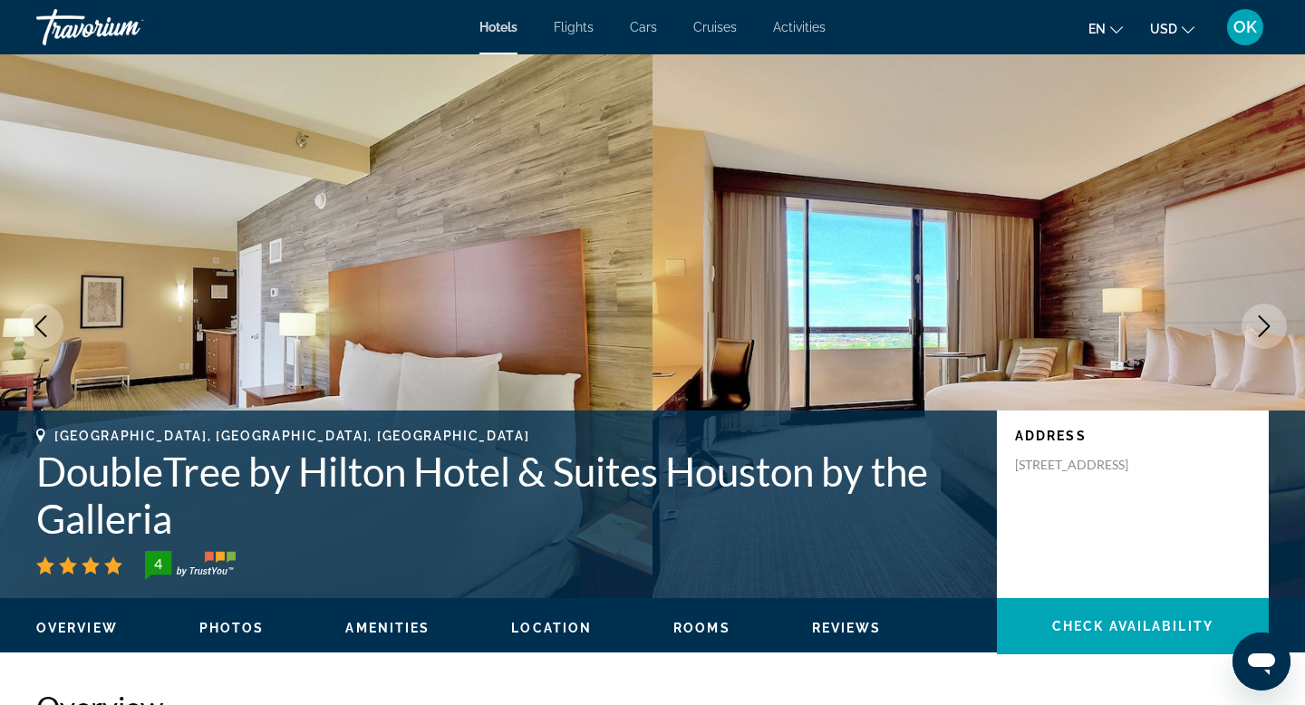
click at [1264, 322] on icon "Next image" at bounding box center [1265, 326] width 12 height 22
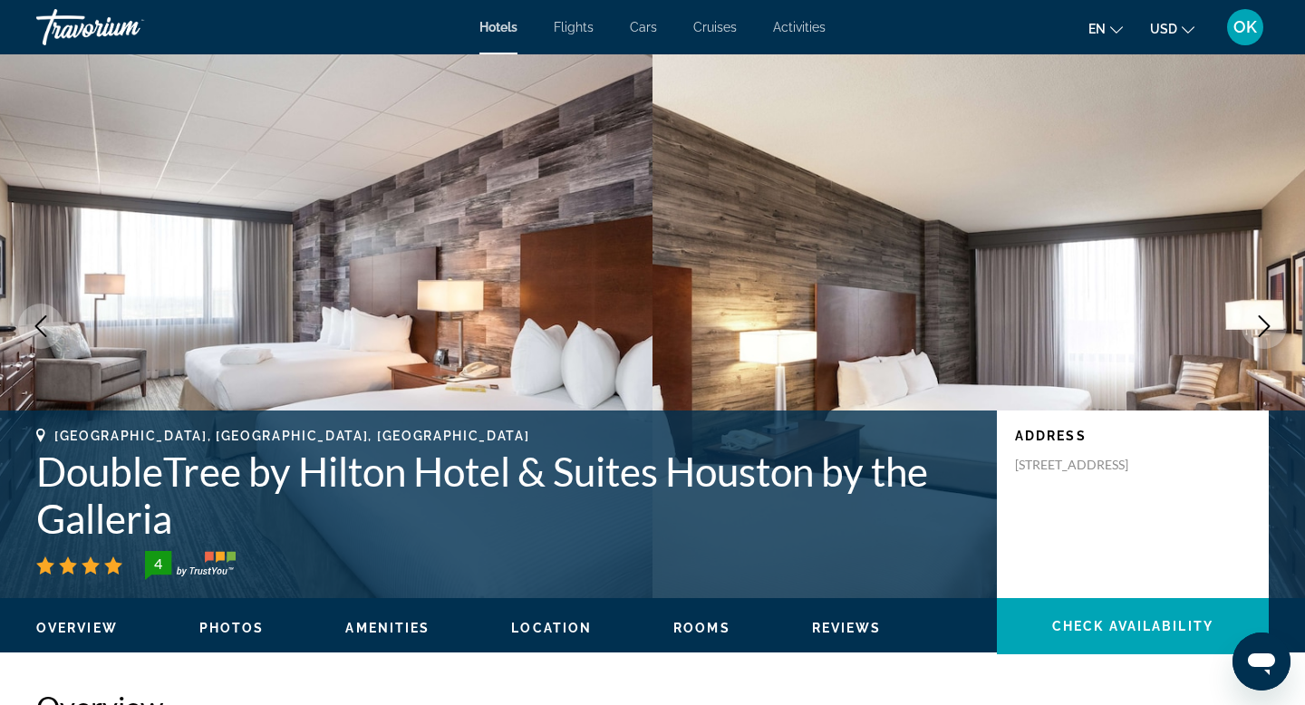
click at [1264, 322] on icon "Next image" at bounding box center [1265, 326] width 12 height 22
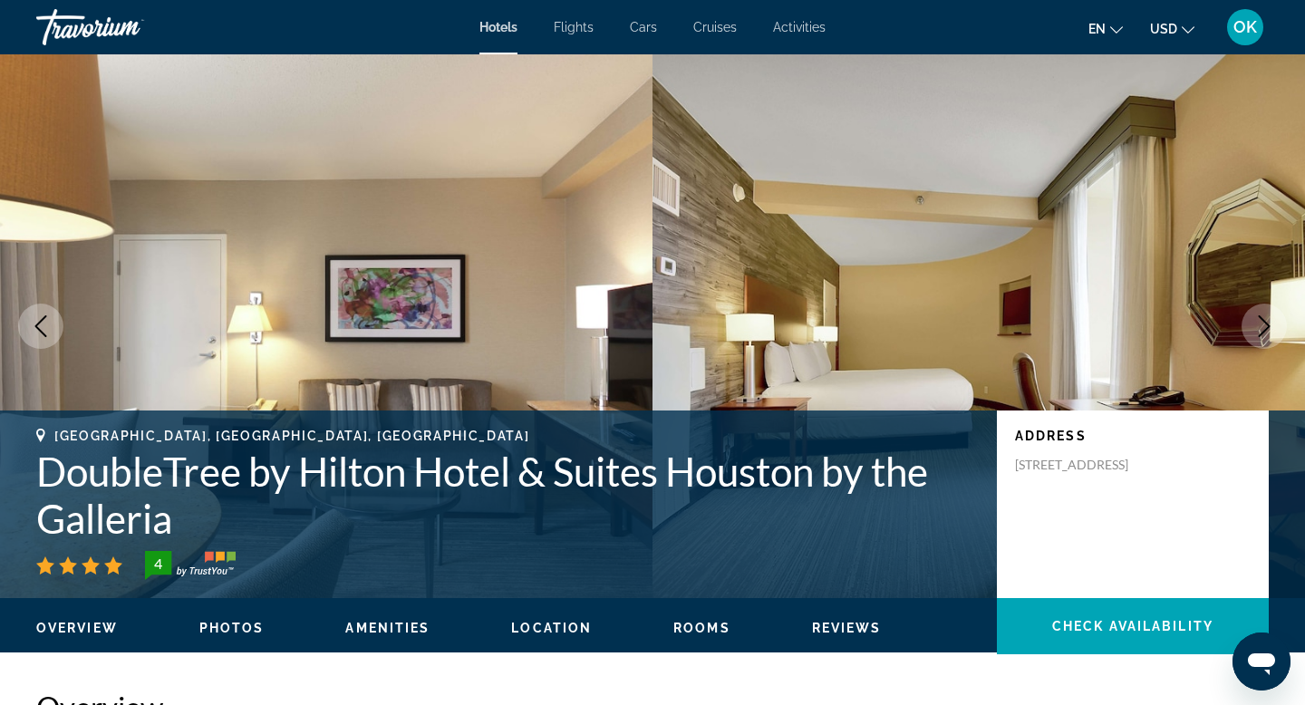
click at [1264, 322] on icon "Next image" at bounding box center [1265, 326] width 12 height 22
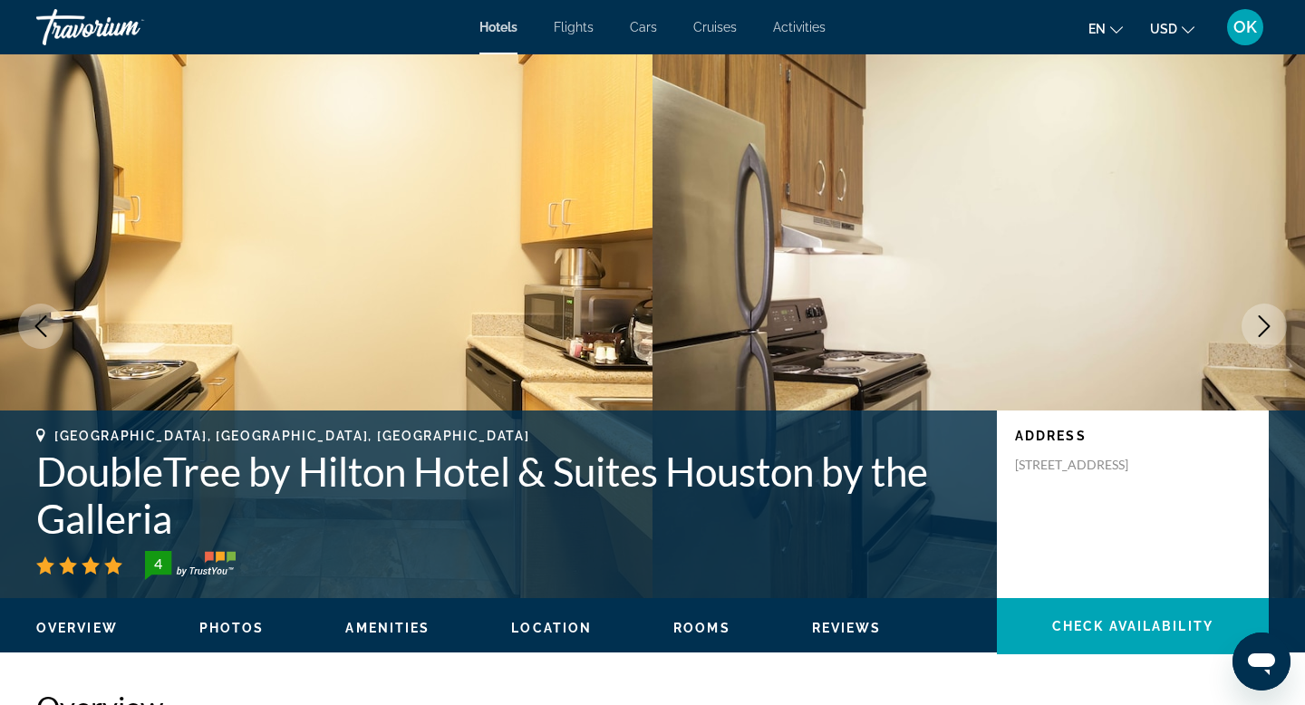
click at [1264, 322] on icon "Next image" at bounding box center [1265, 326] width 12 height 22
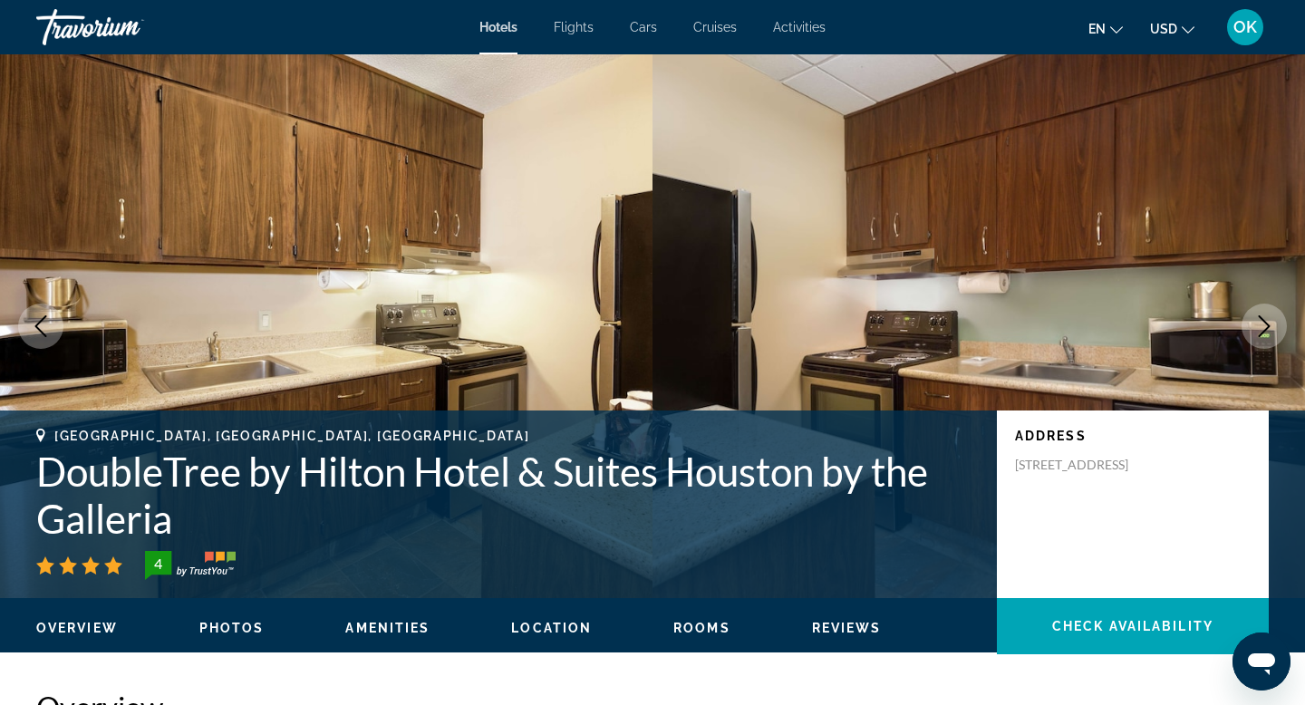
click at [1264, 322] on icon "Next image" at bounding box center [1265, 326] width 12 height 22
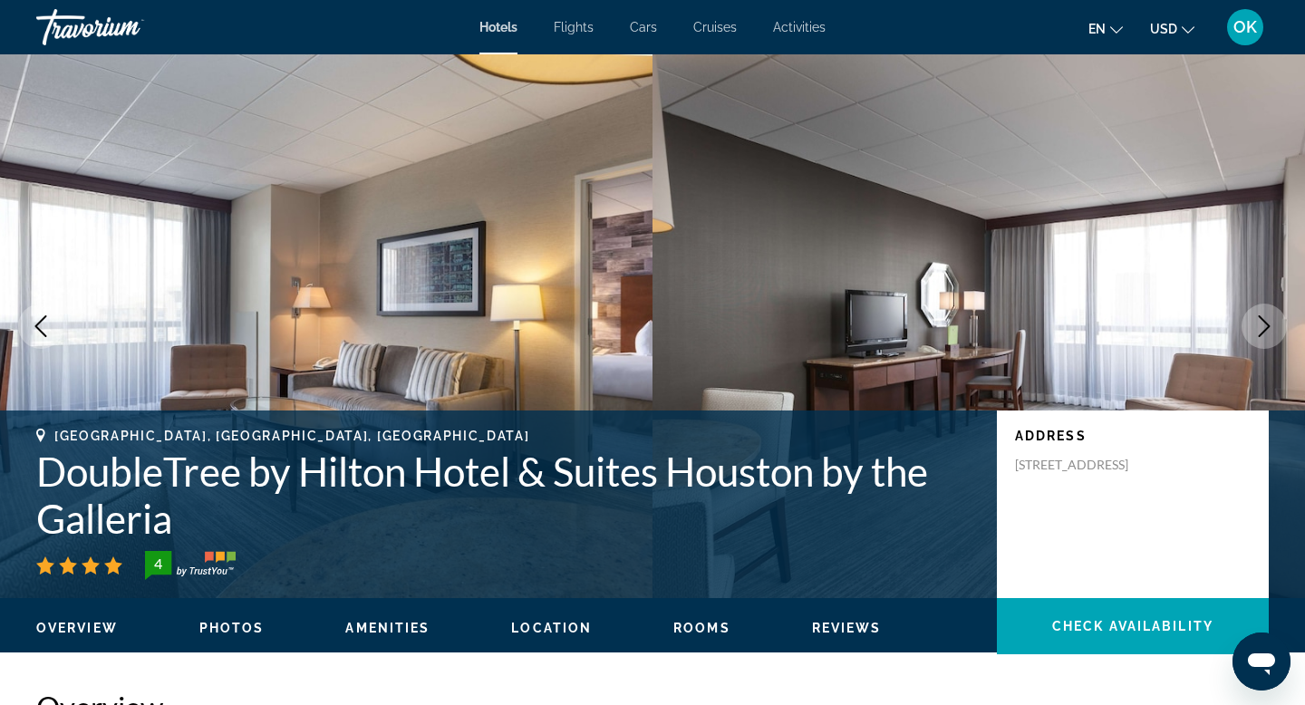
click at [1261, 318] on icon "Next image" at bounding box center [1265, 326] width 12 height 22
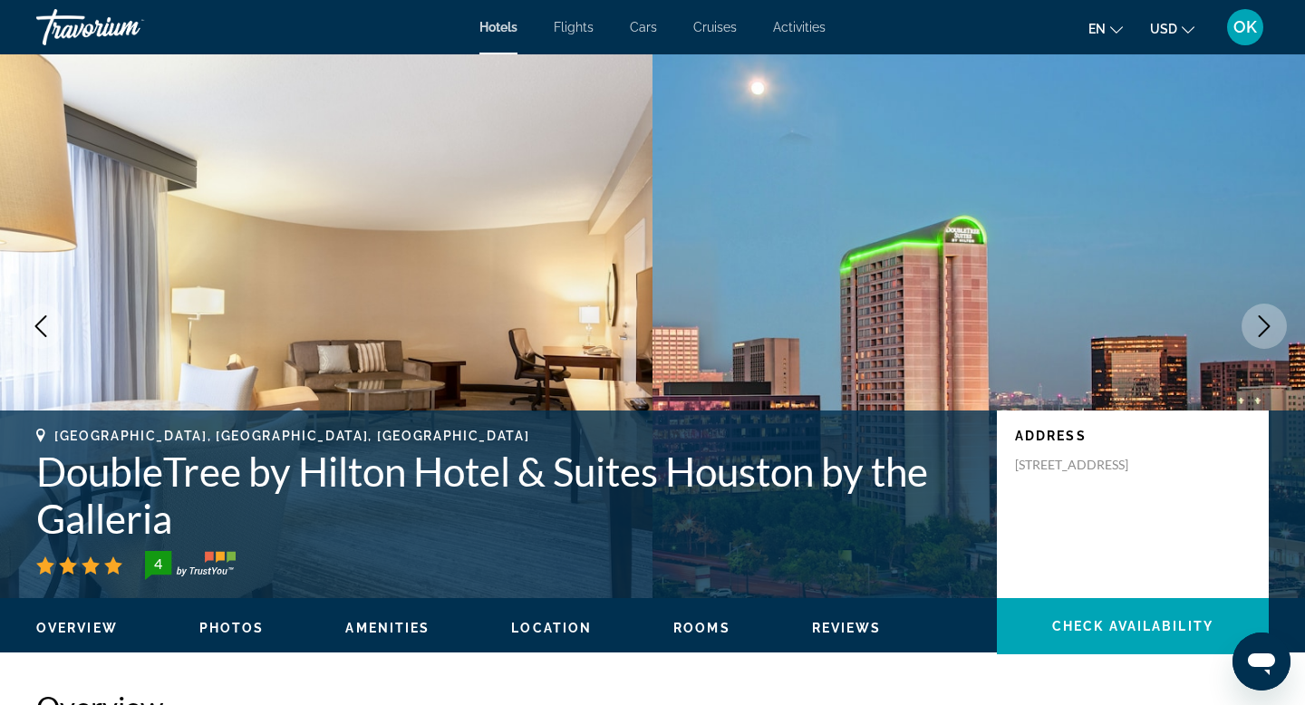
click at [1261, 318] on icon "Next image" at bounding box center [1265, 326] width 12 height 22
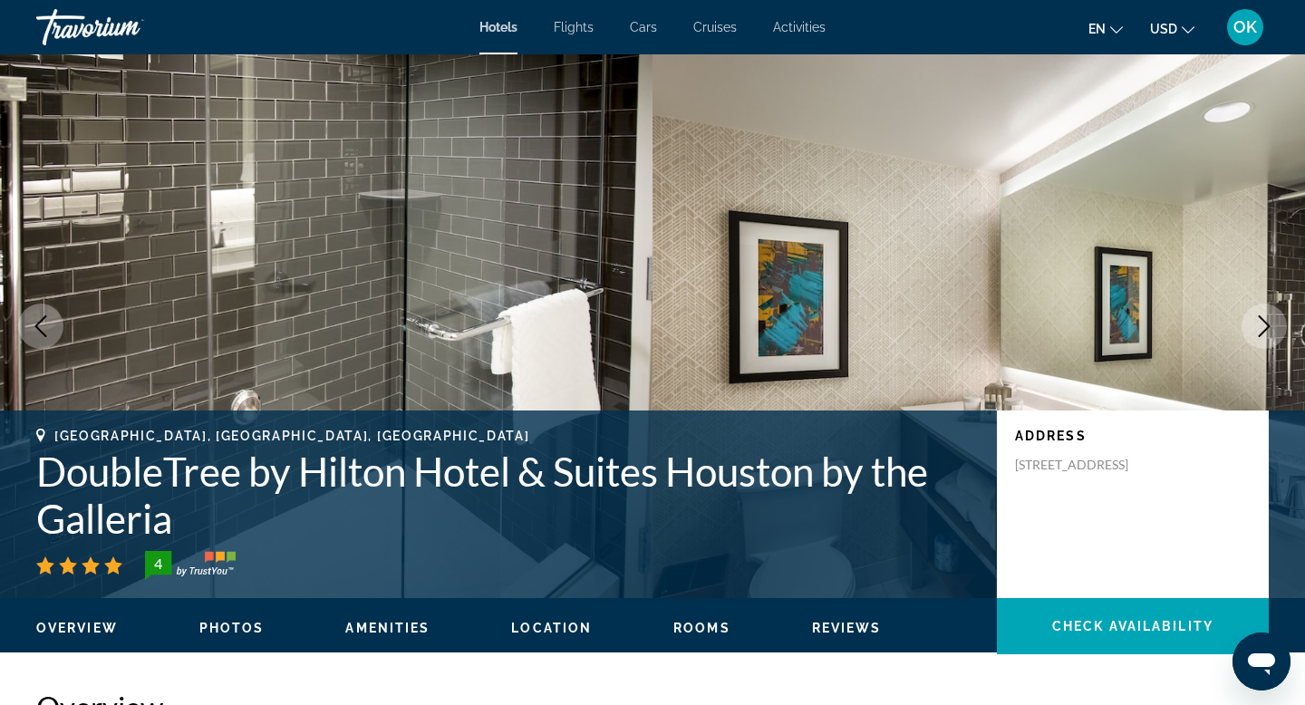
click at [1261, 318] on icon "Next image" at bounding box center [1265, 326] width 12 height 22
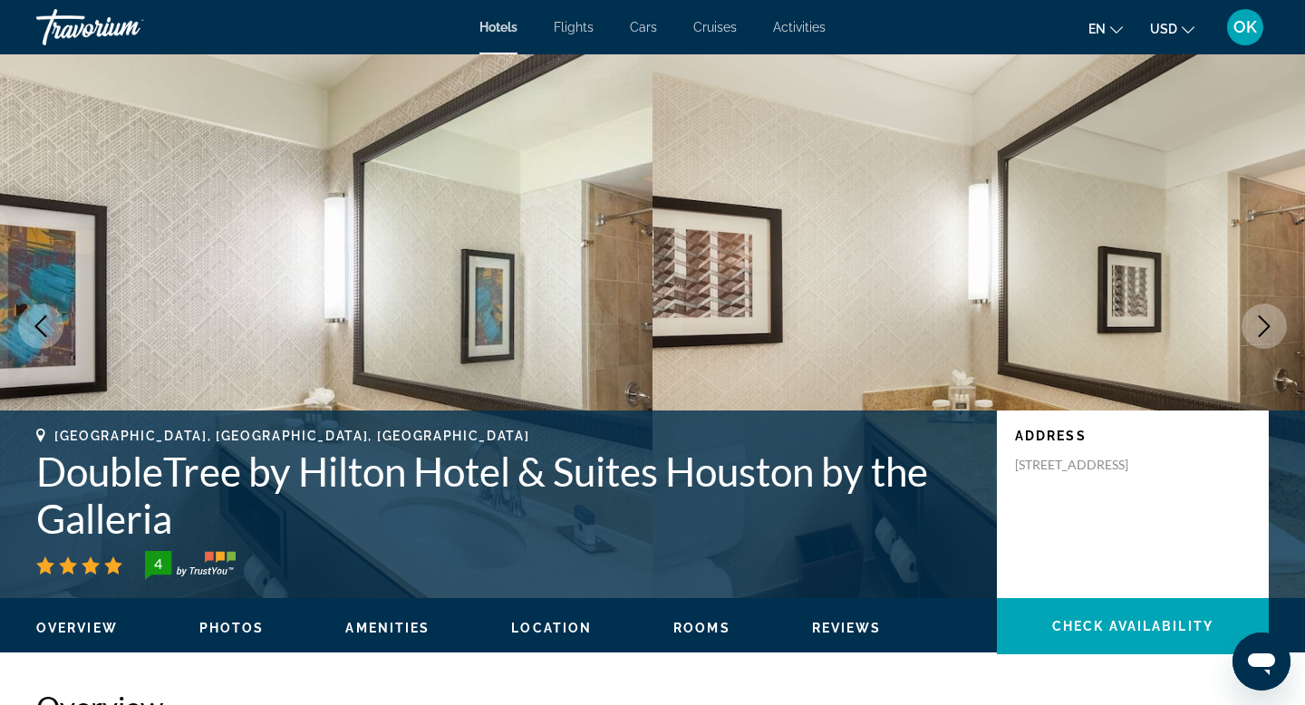
click at [1261, 318] on icon "Next image" at bounding box center [1265, 326] width 12 height 22
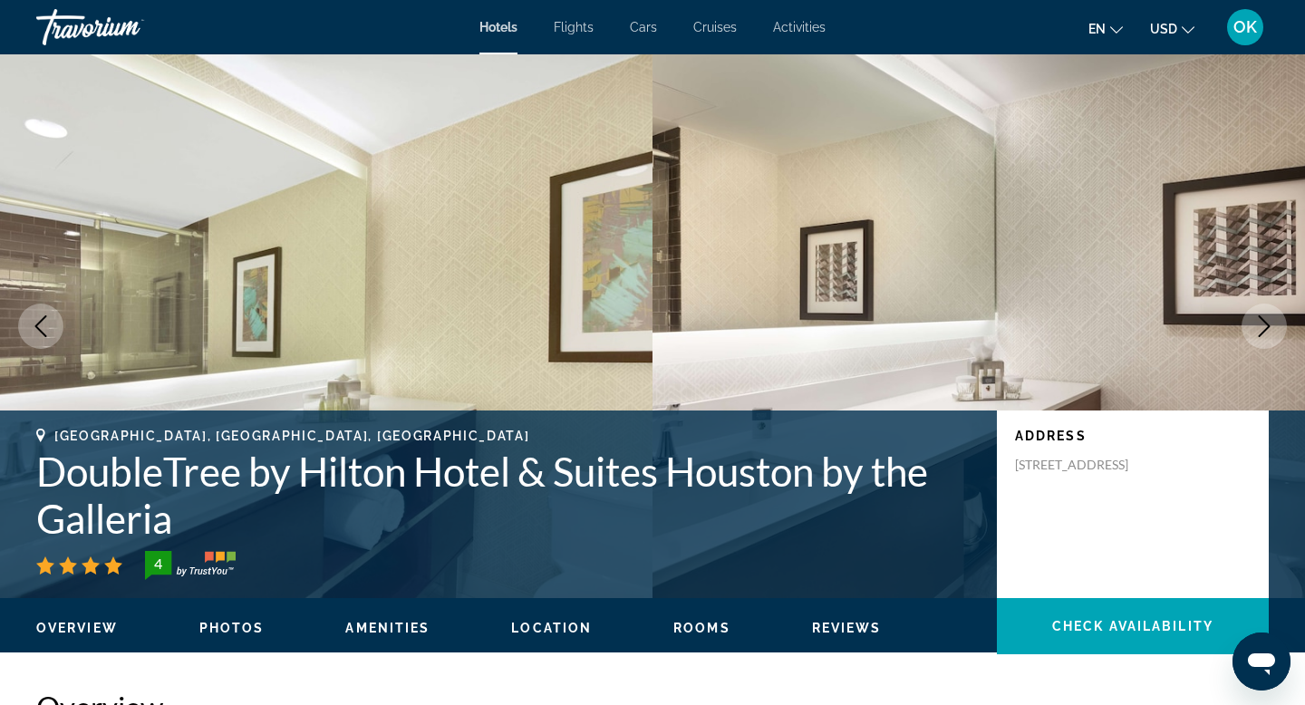
click at [1264, 324] on icon "Next image" at bounding box center [1265, 326] width 22 height 22
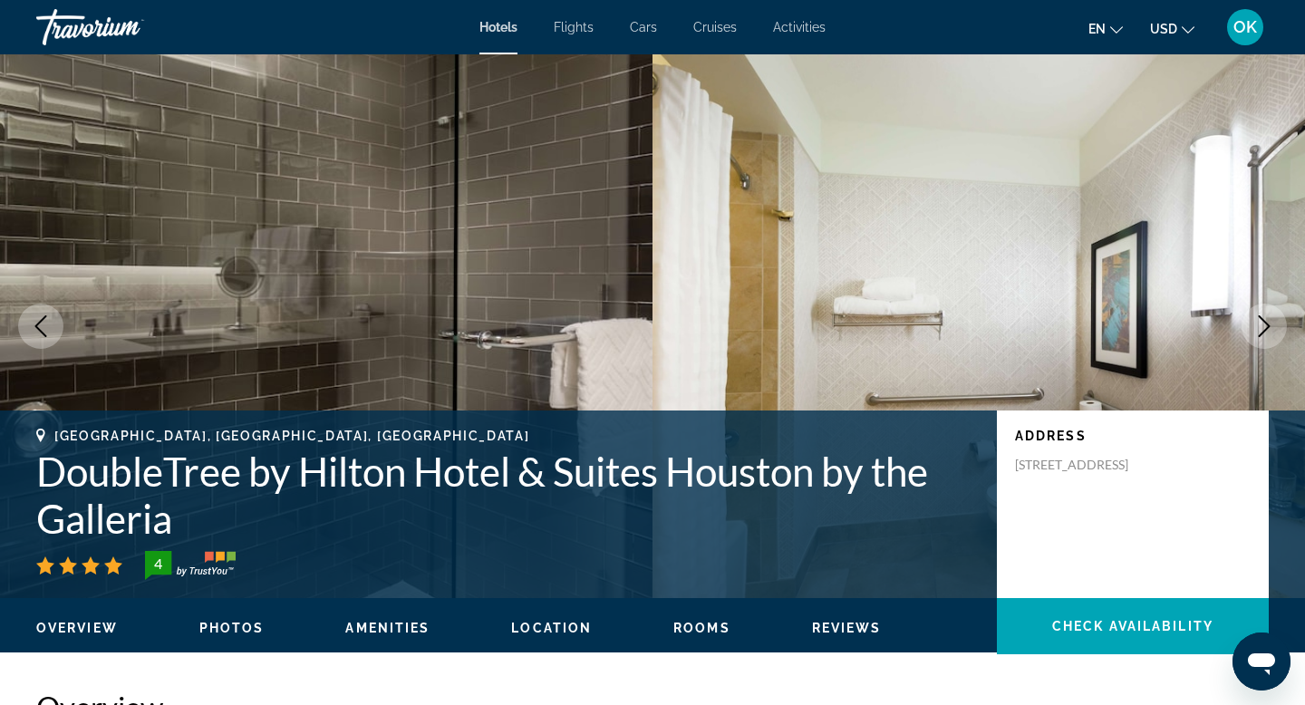
click at [1264, 324] on icon "Next image" at bounding box center [1265, 326] width 22 height 22
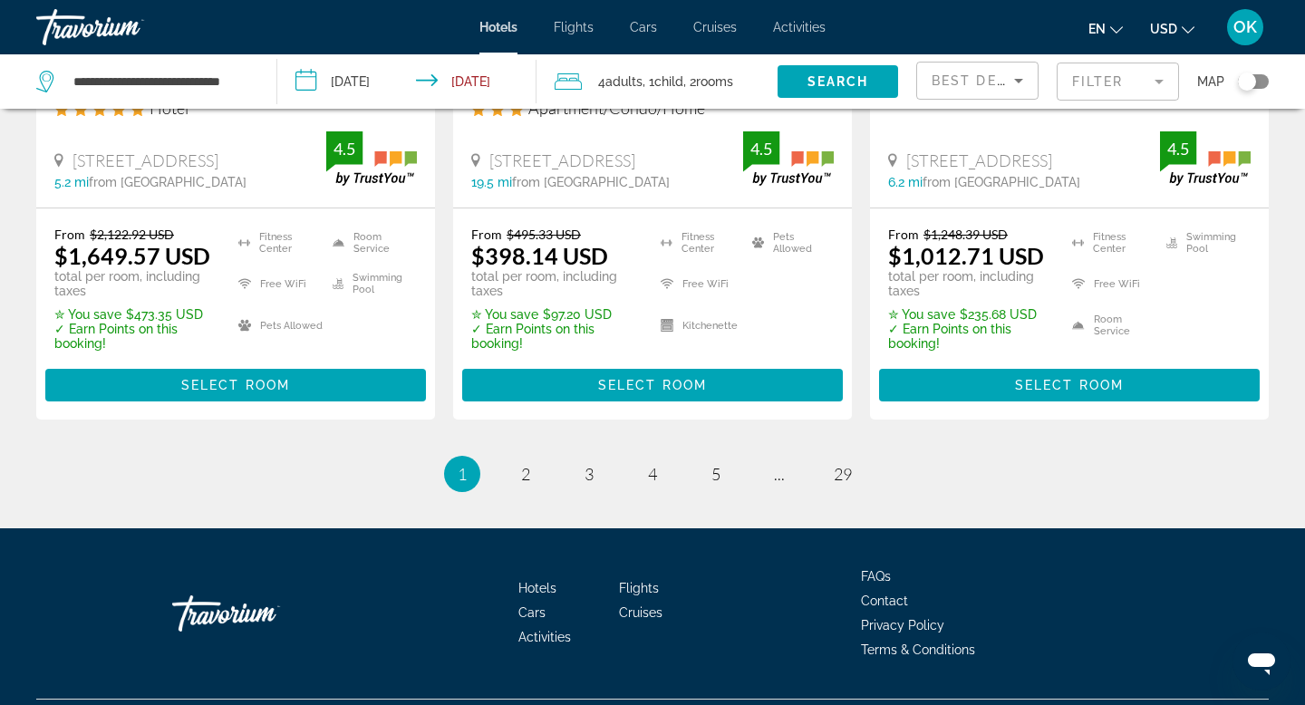
scroll to position [2632, 0]
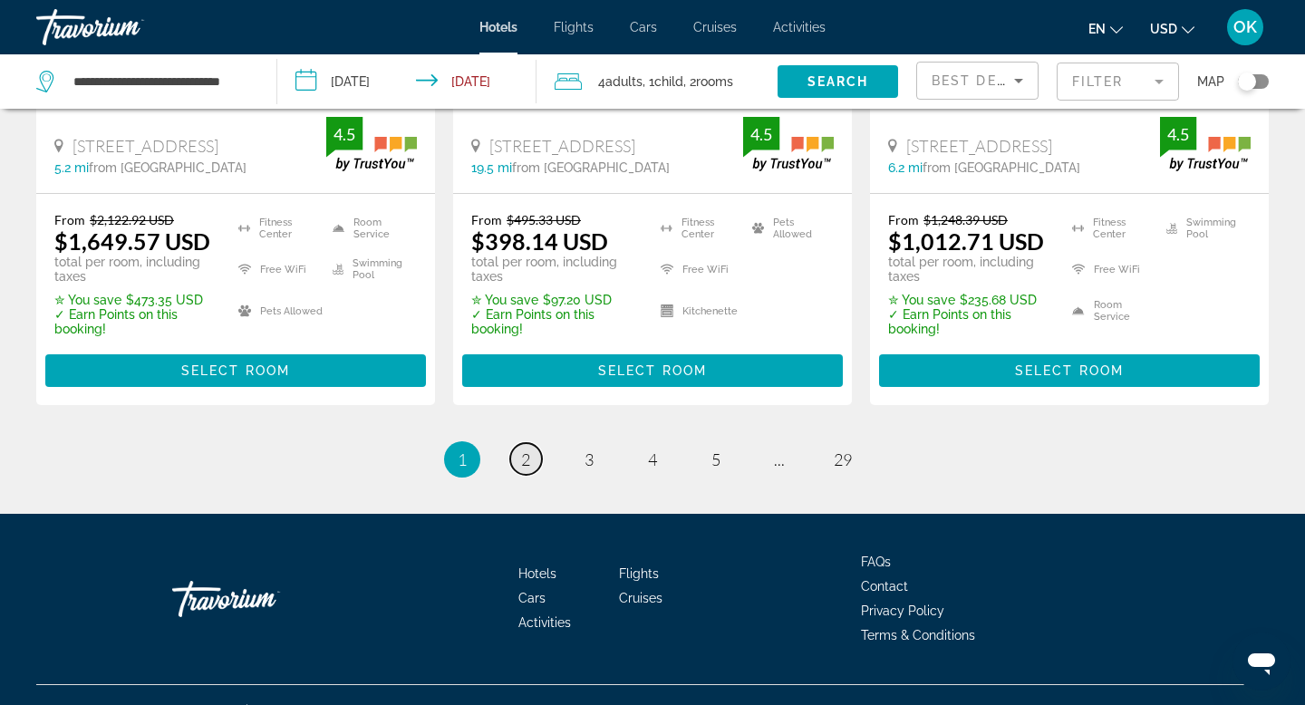
click at [526, 450] on span "2" at bounding box center [525, 460] width 9 height 20
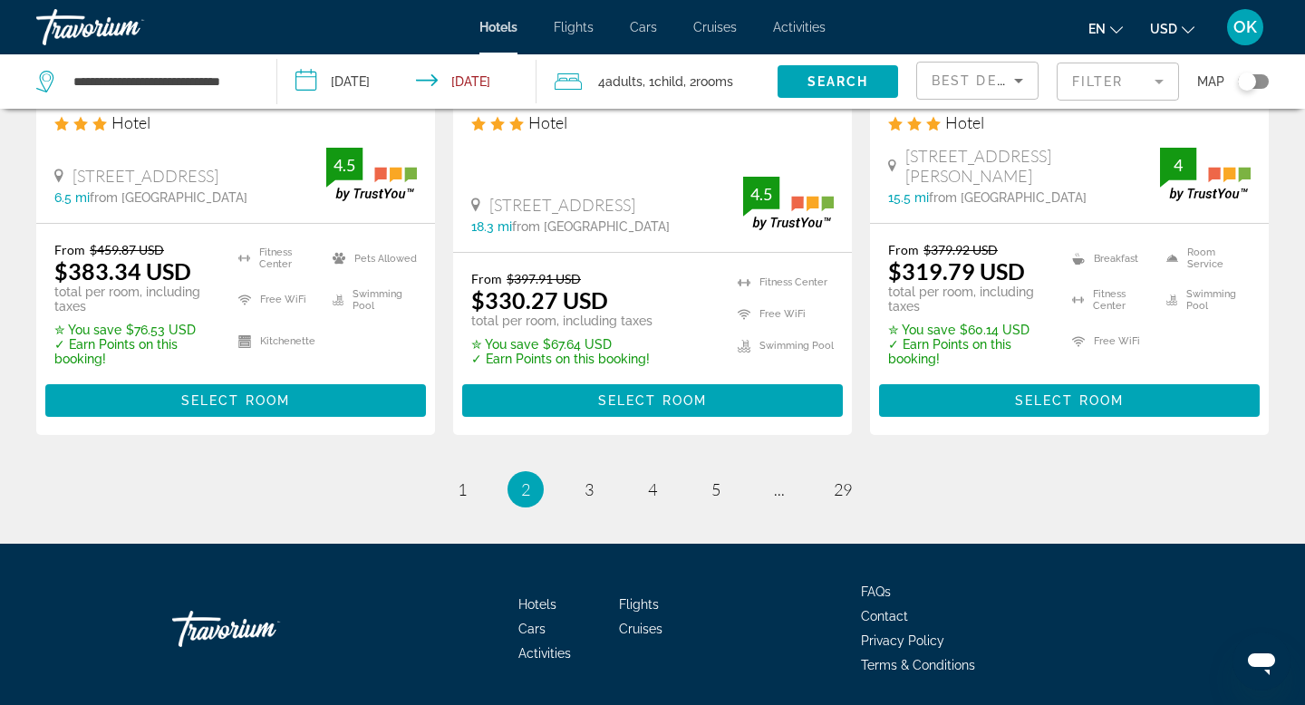
scroll to position [2632, 0]
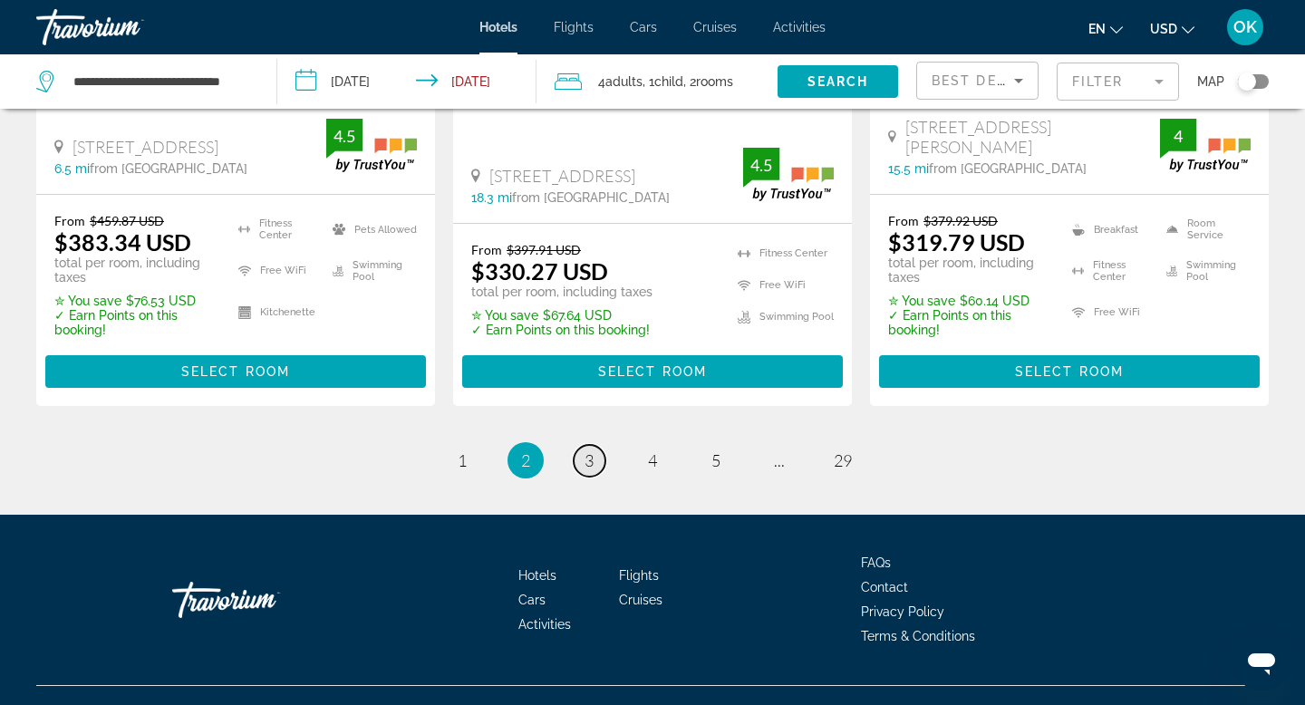
click at [589, 450] on span "3" at bounding box center [589, 460] width 9 height 20
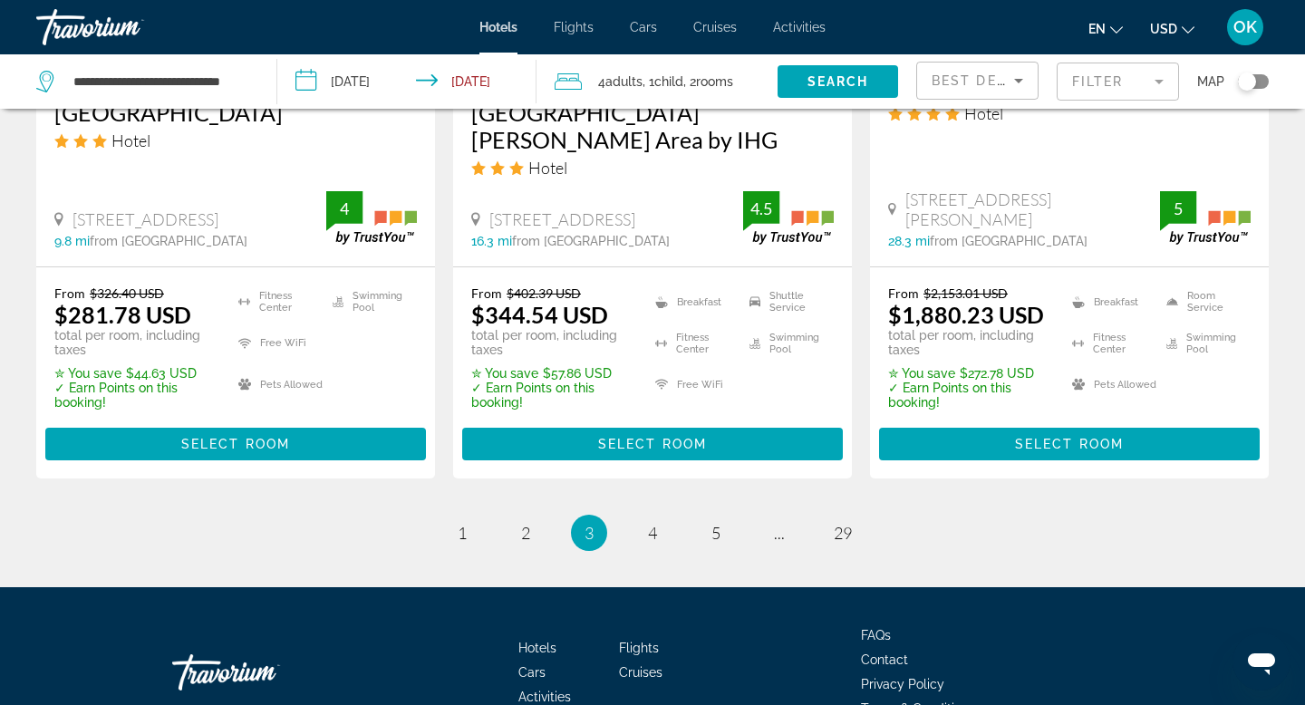
scroll to position [2590, 0]
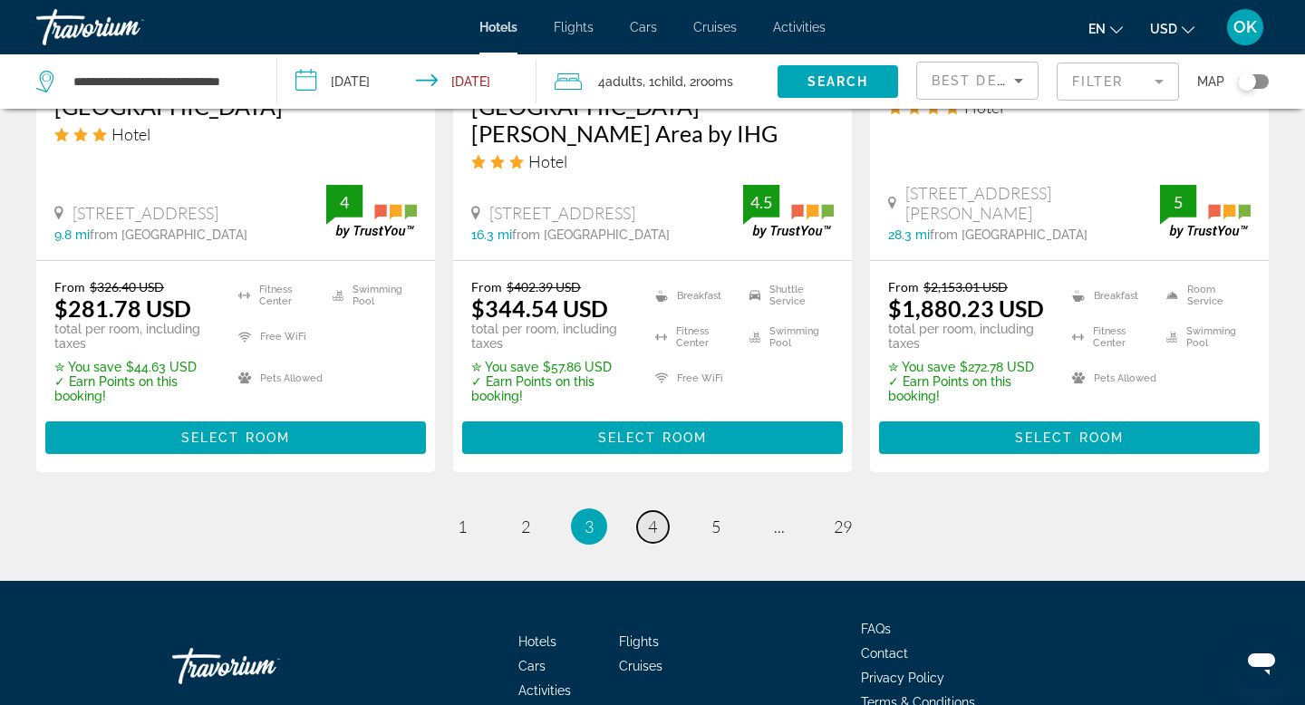
click at [651, 517] on span "4" at bounding box center [652, 527] width 9 height 20
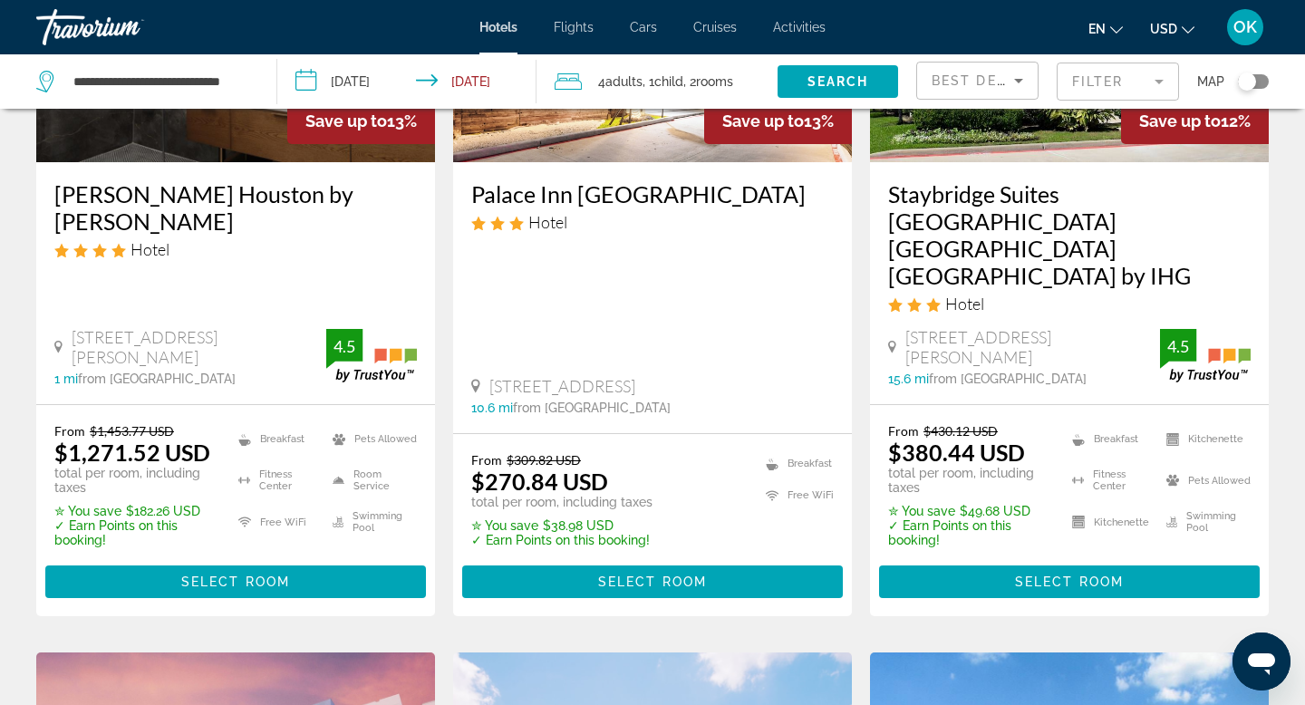
scroll to position [1055, 0]
